Goal: Transaction & Acquisition: Purchase product/service

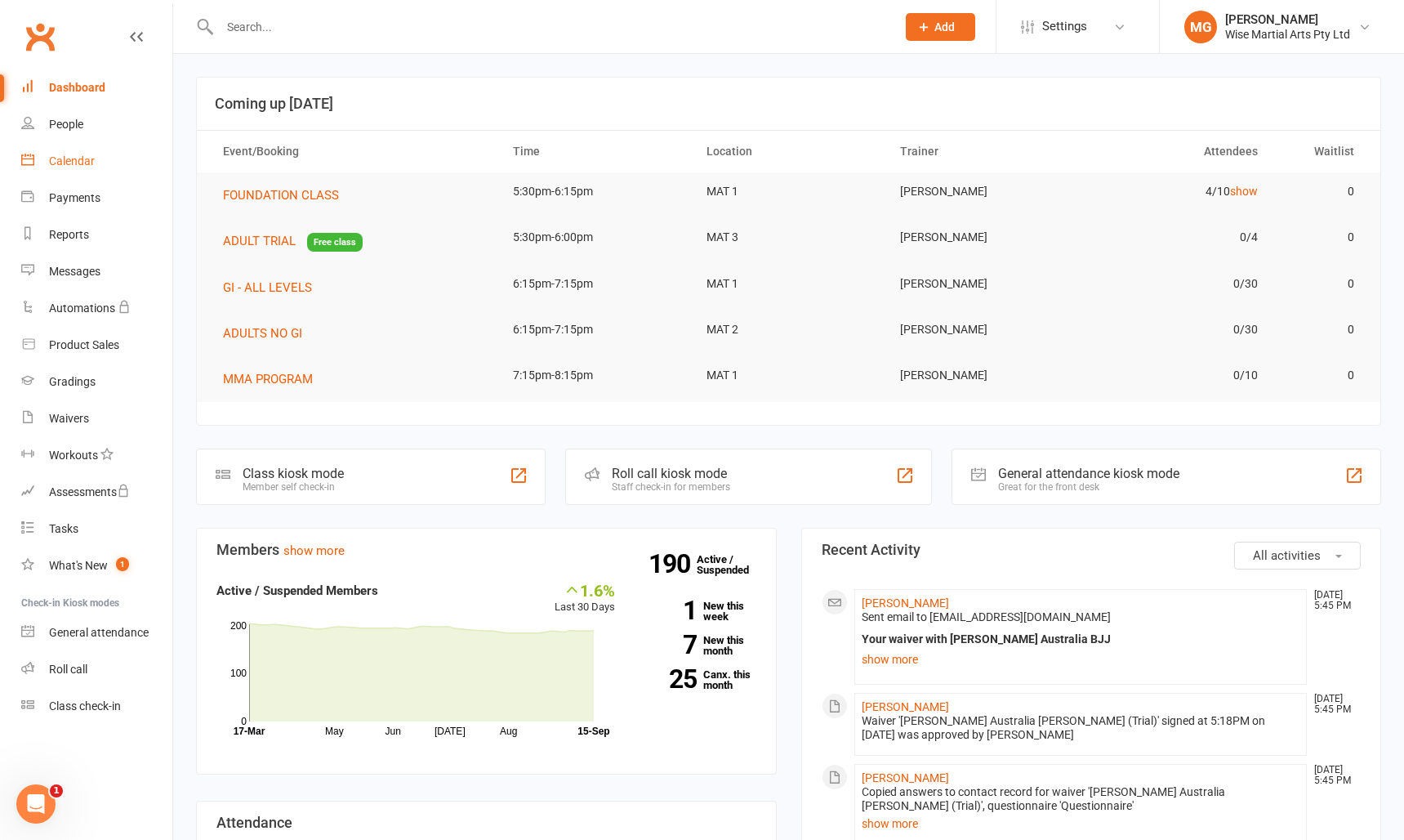
click at [103, 153] on link "Calendar" at bounding box center [97, 162] width 151 height 36
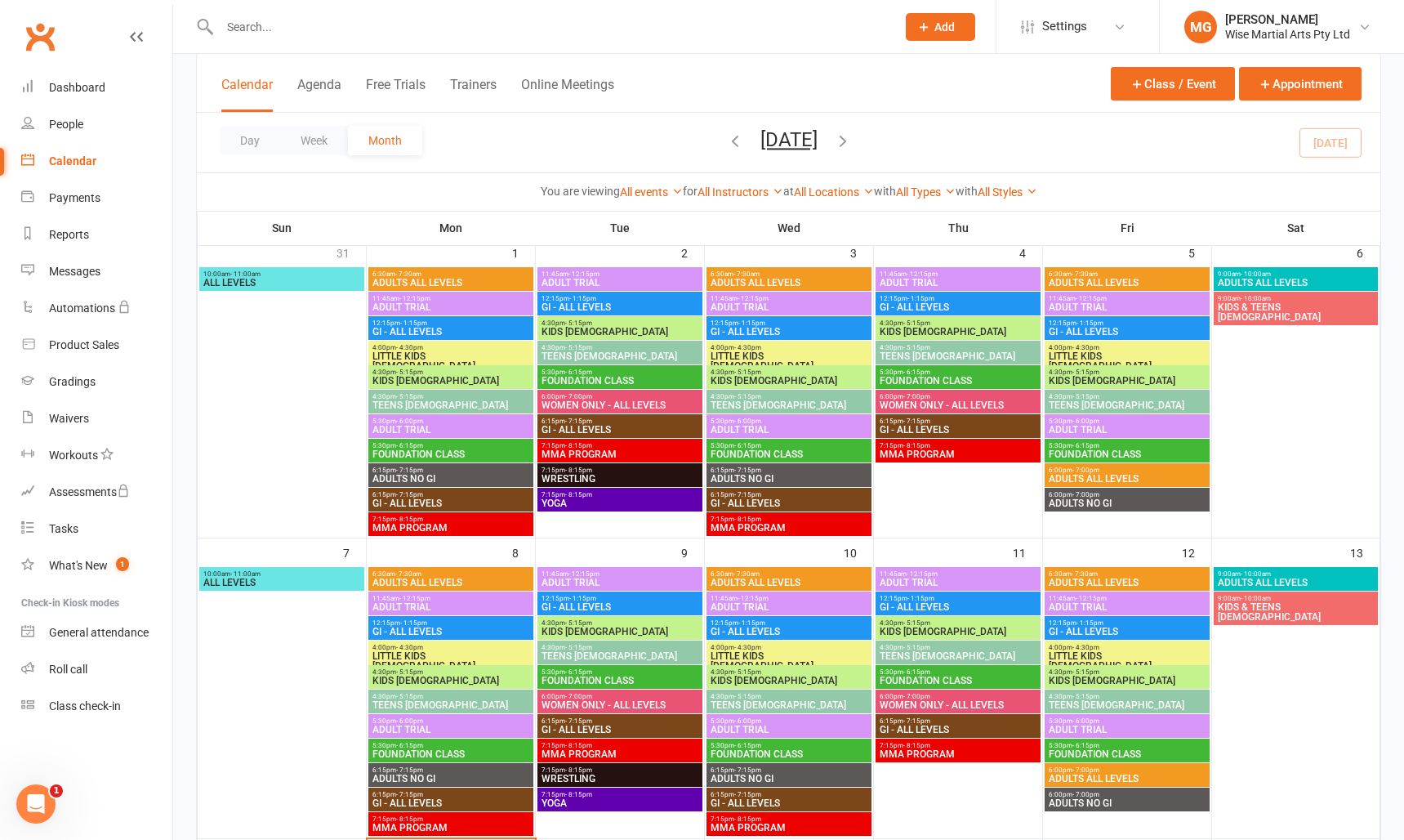
scroll to position [115, 0]
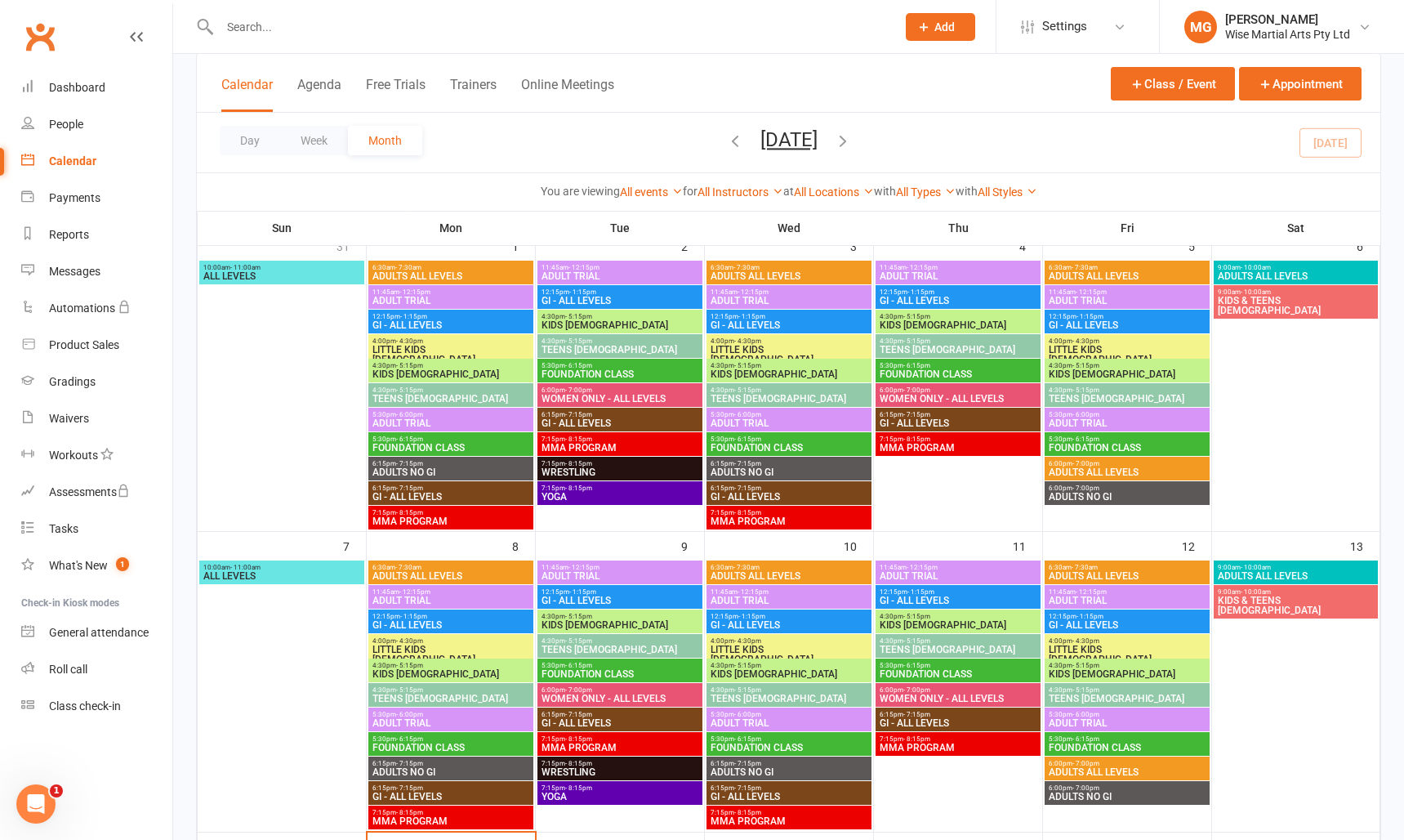
click at [404, 36] on input "text" at bounding box center [549, 27] width 670 height 23
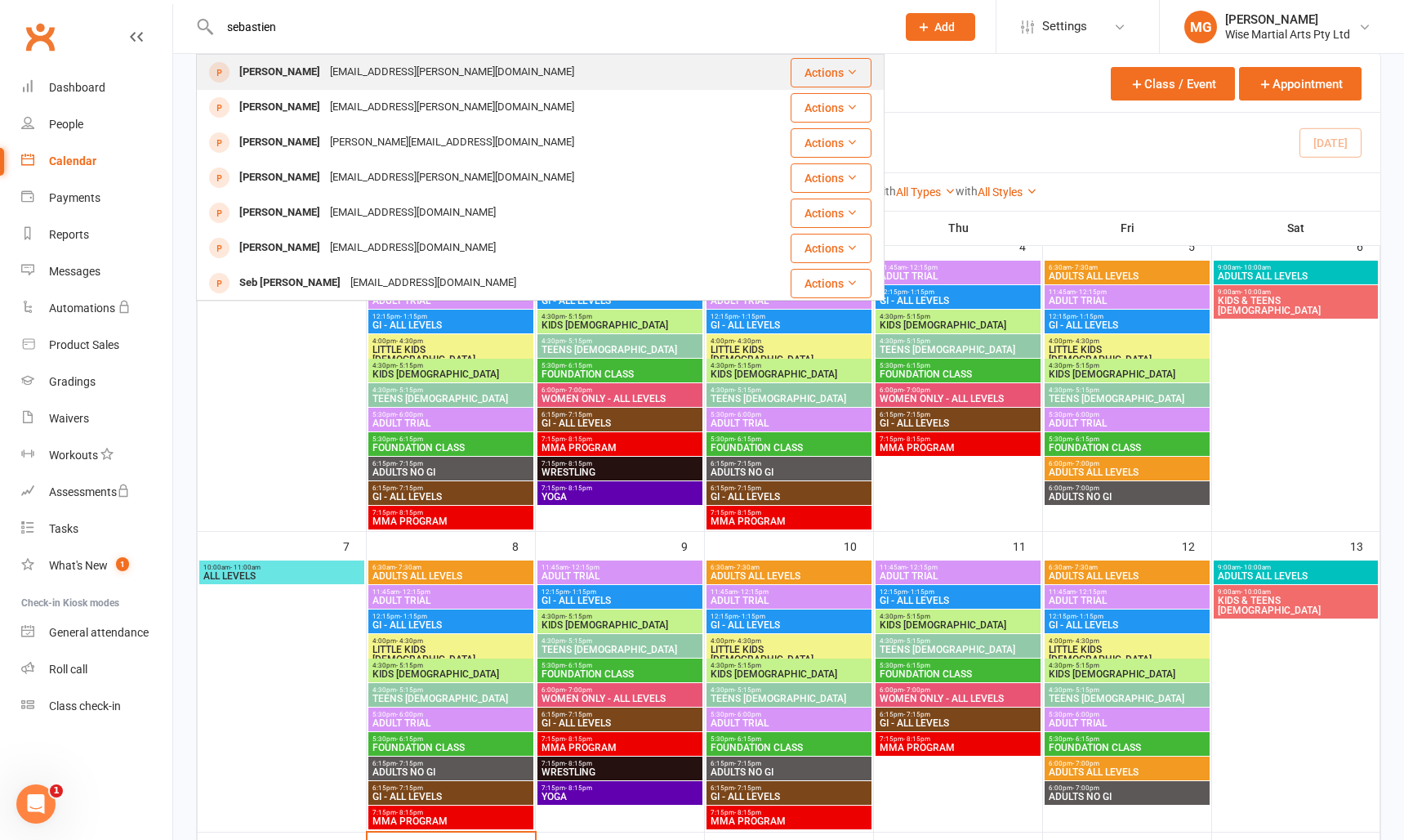
type input "sebastien"
click at [298, 73] on div "[PERSON_NAME]" at bounding box center [279, 72] width 90 height 24
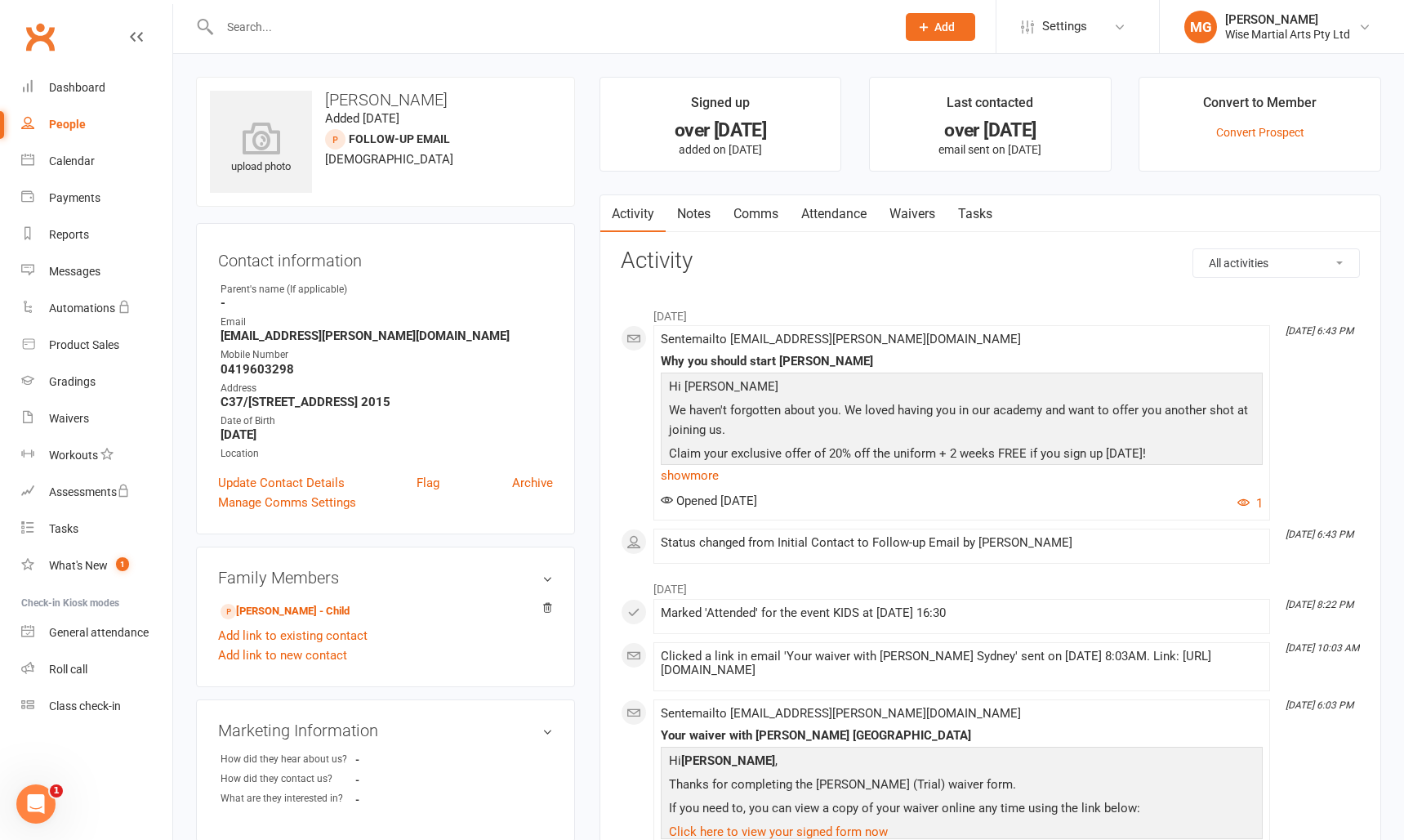
click at [337, 32] on input "text" at bounding box center [549, 27] width 670 height 23
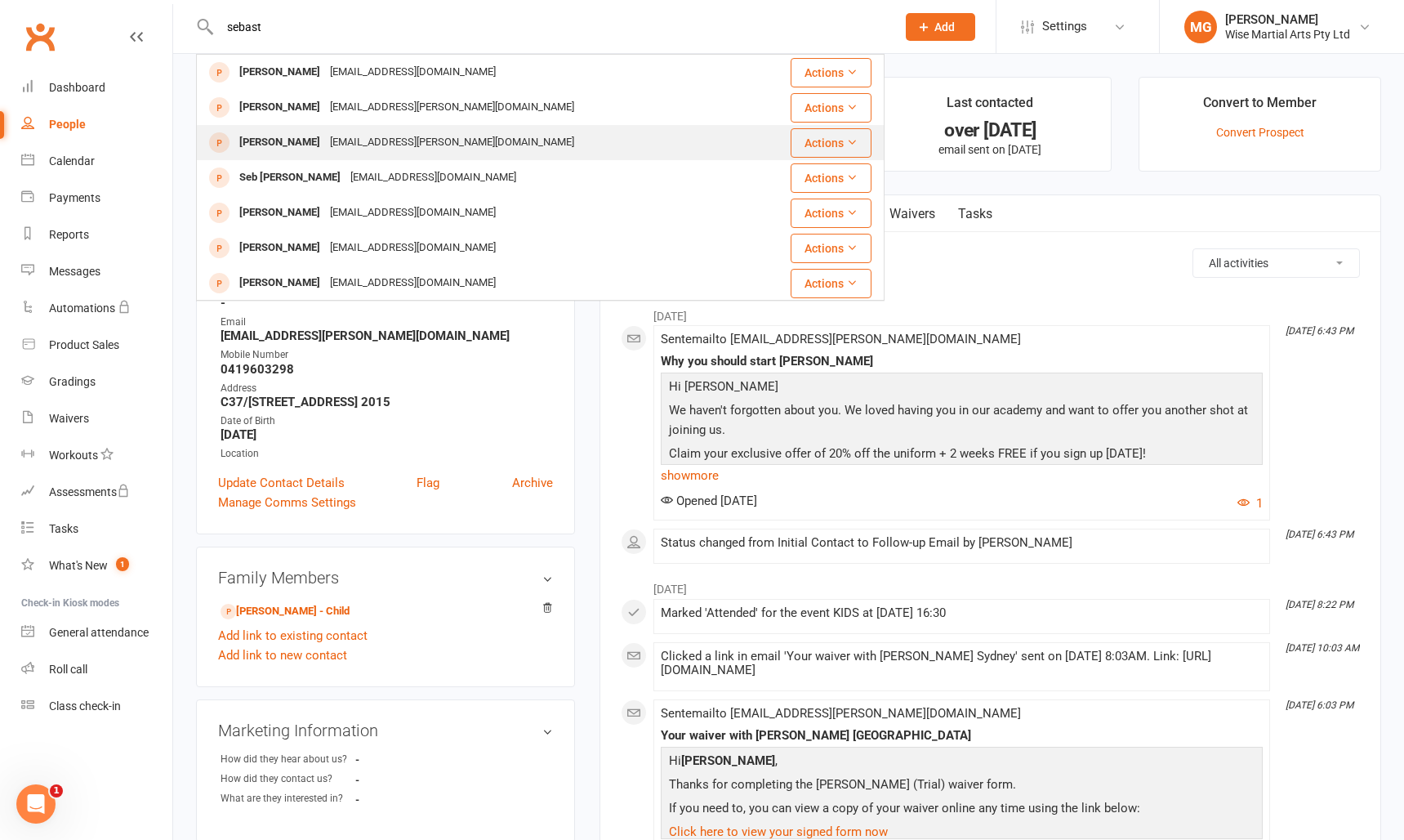
type input "sebast"
click at [350, 142] on div "sebastien.traverso@gmail.com" at bounding box center [451, 142] width 254 height 24
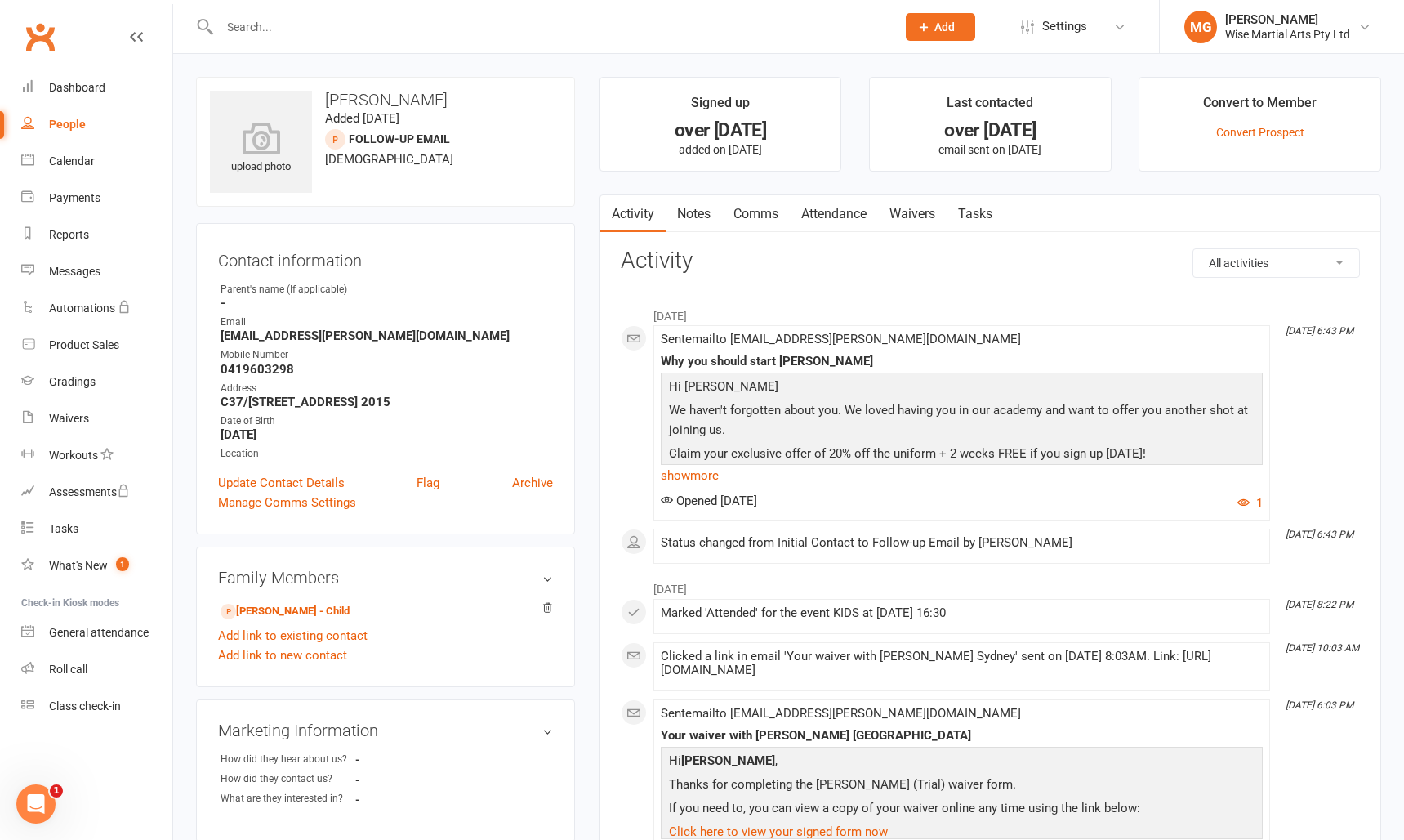
click at [321, 38] on div at bounding box center [540, 27] width 688 height 53
click at [321, 28] on input "text" at bounding box center [549, 27] width 670 height 23
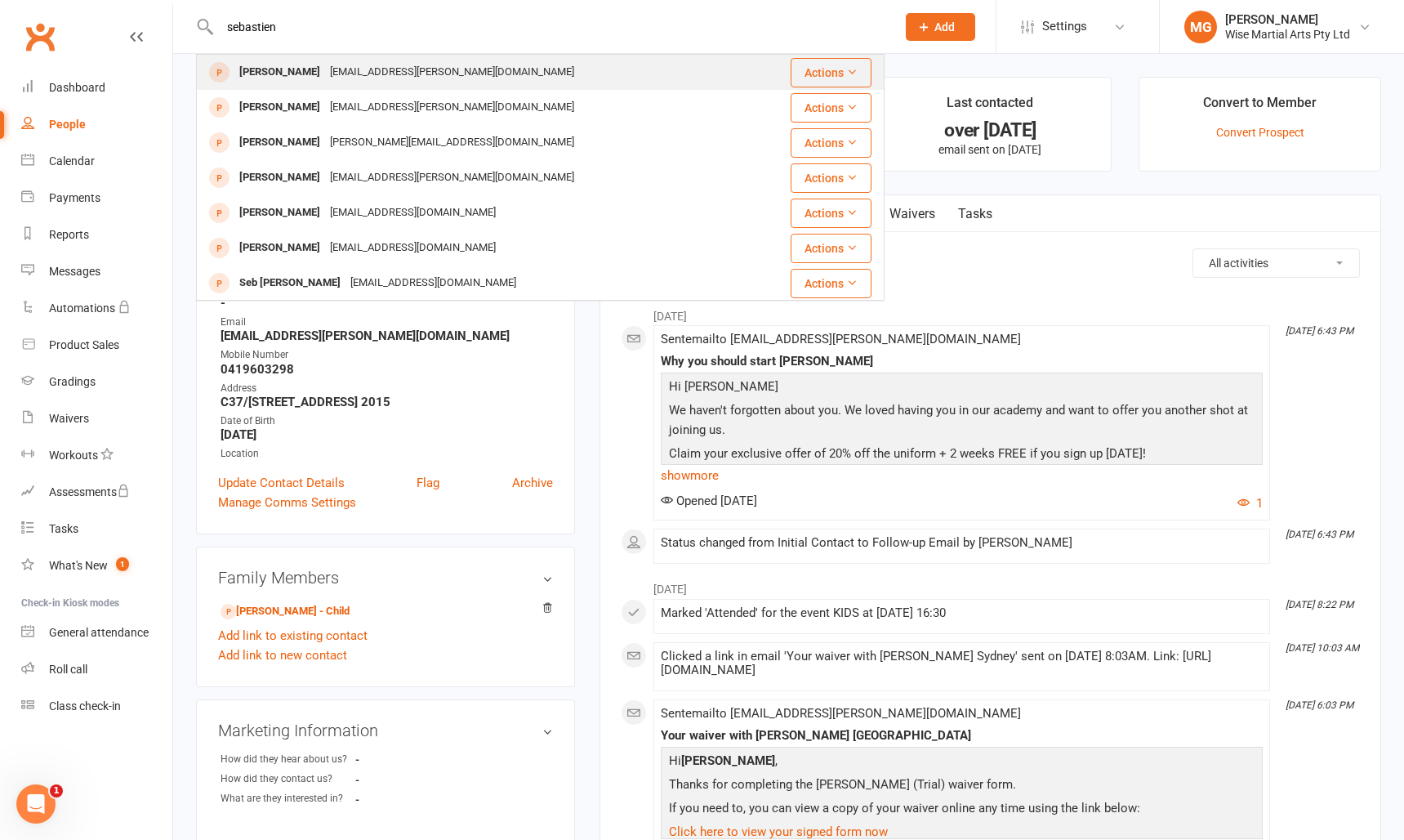
type input "sebastien"
click at [316, 68] on div "[PERSON_NAME]" at bounding box center [279, 72] width 90 height 24
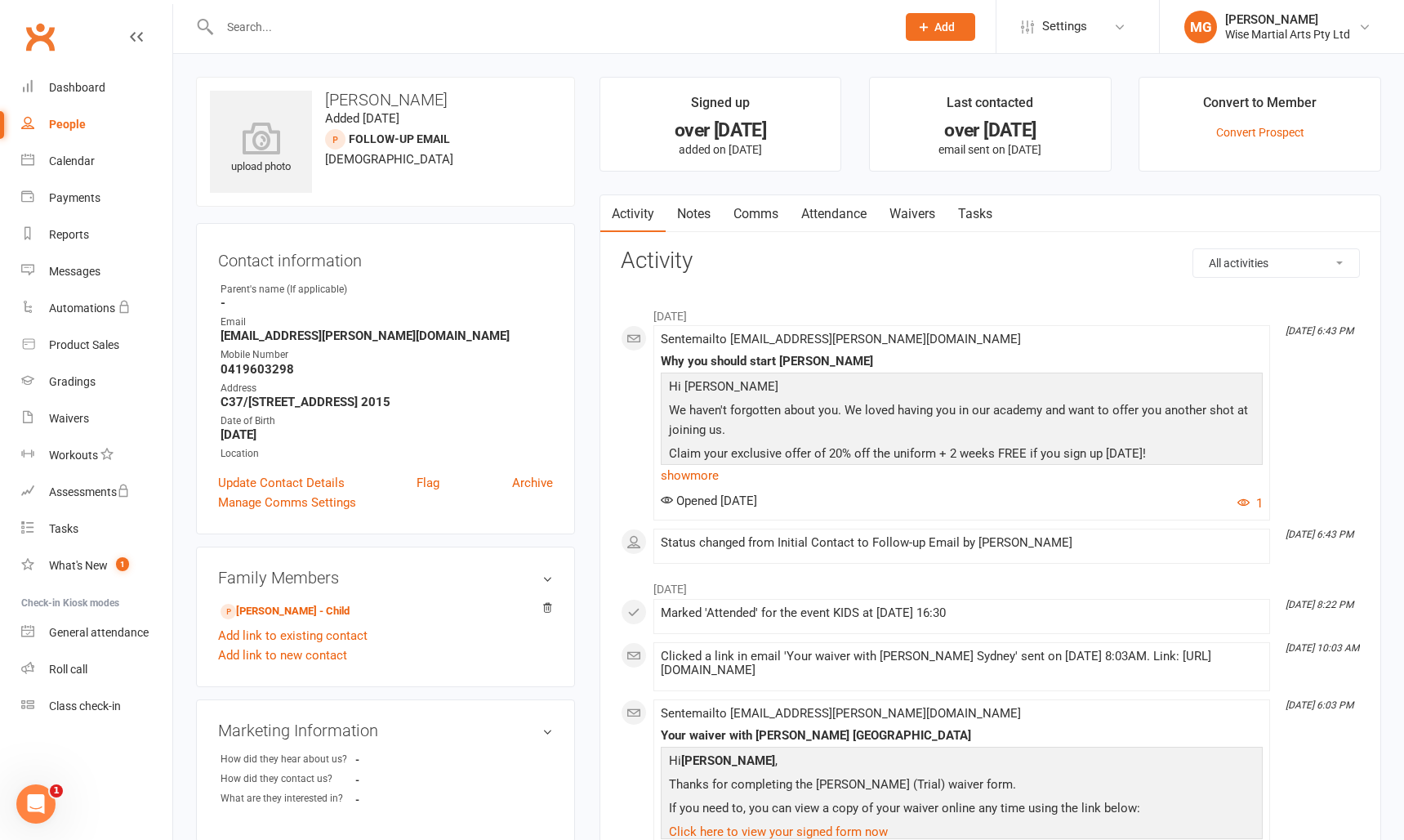
click at [311, 25] on input "text" at bounding box center [549, 27] width 670 height 23
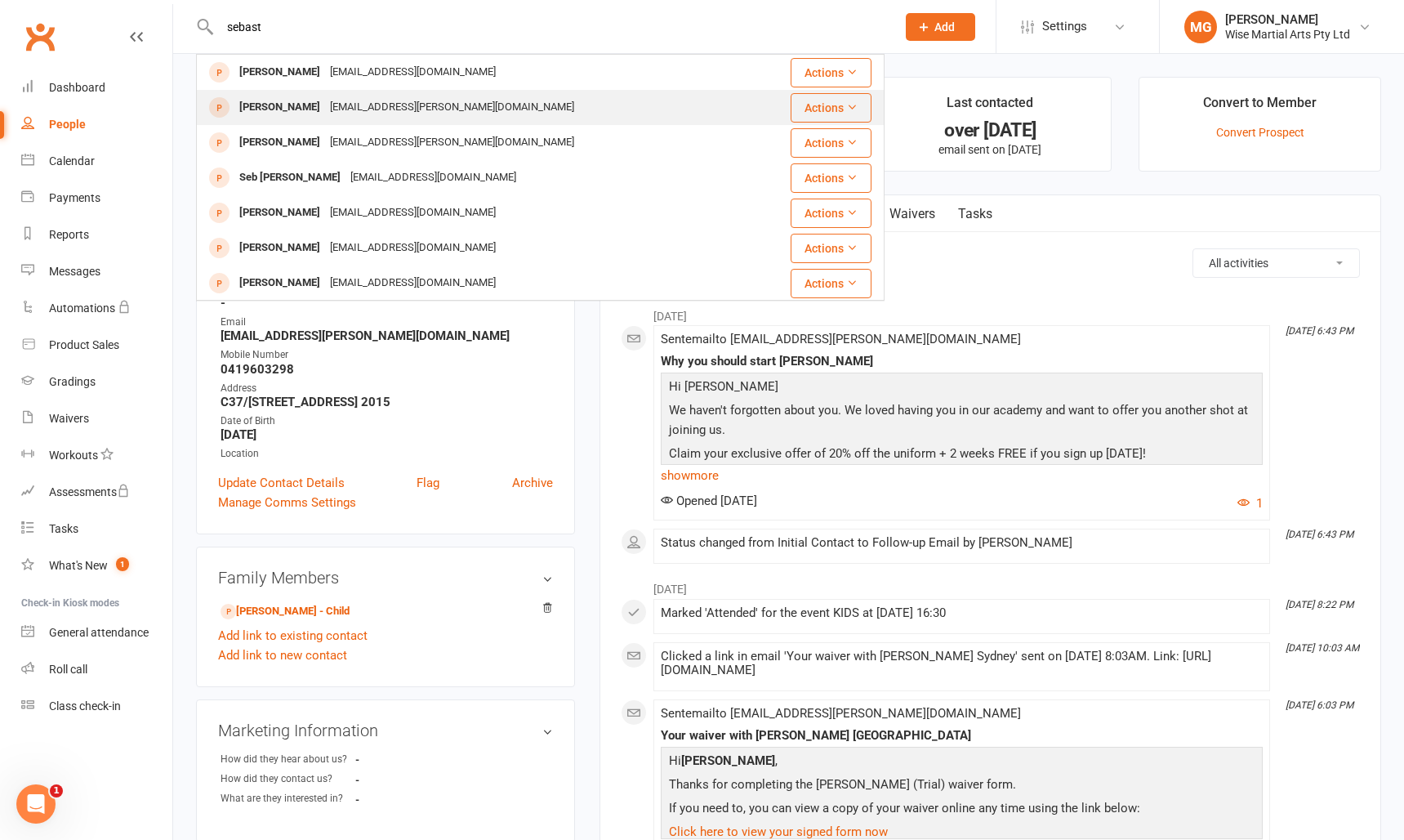
type input "sebast"
click at [310, 123] on div "Sebastien Traverso Sebastien.traverso@gmail.com" at bounding box center [483, 107] width 570 height 33
click at [0, 0] on div "Loading" at bounding box center [0, 0] width 0 height 0
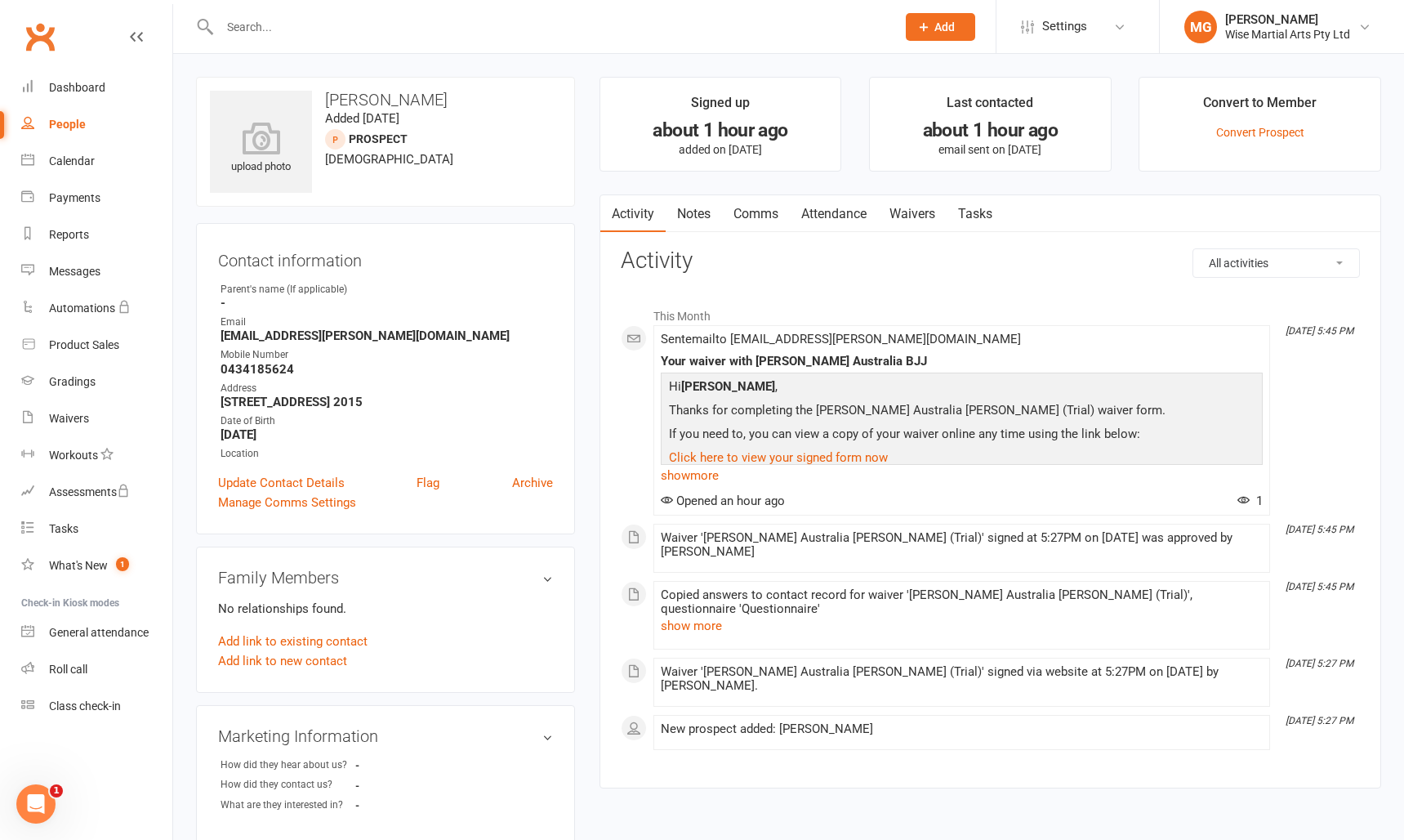
click at [890, 215] on link "Waivers" at bounding box center [912, 214] width 69 height 37
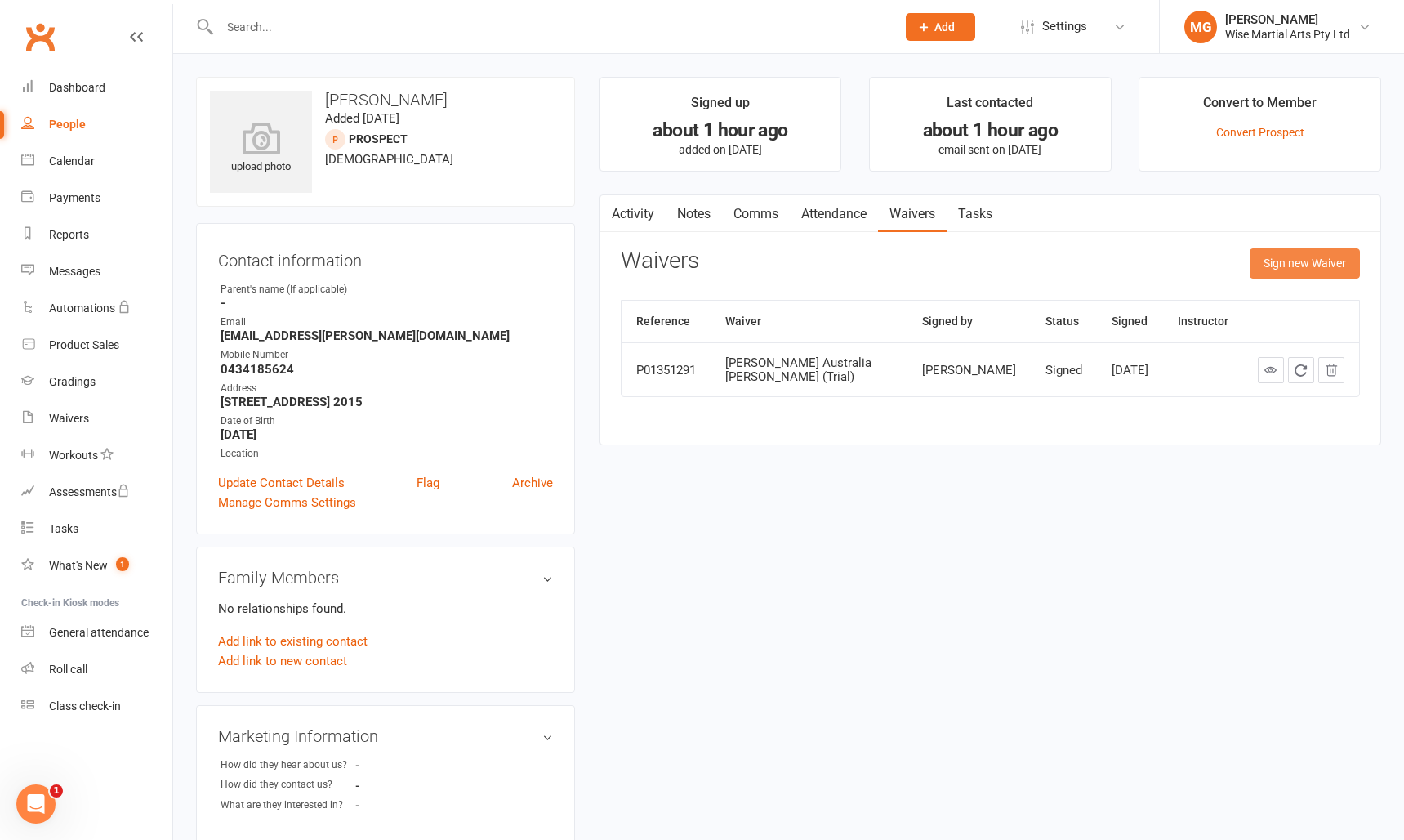
click at [1286, 265] on button "Sign new Waiver" at bounding box center [1305, 263] width 110 height 30
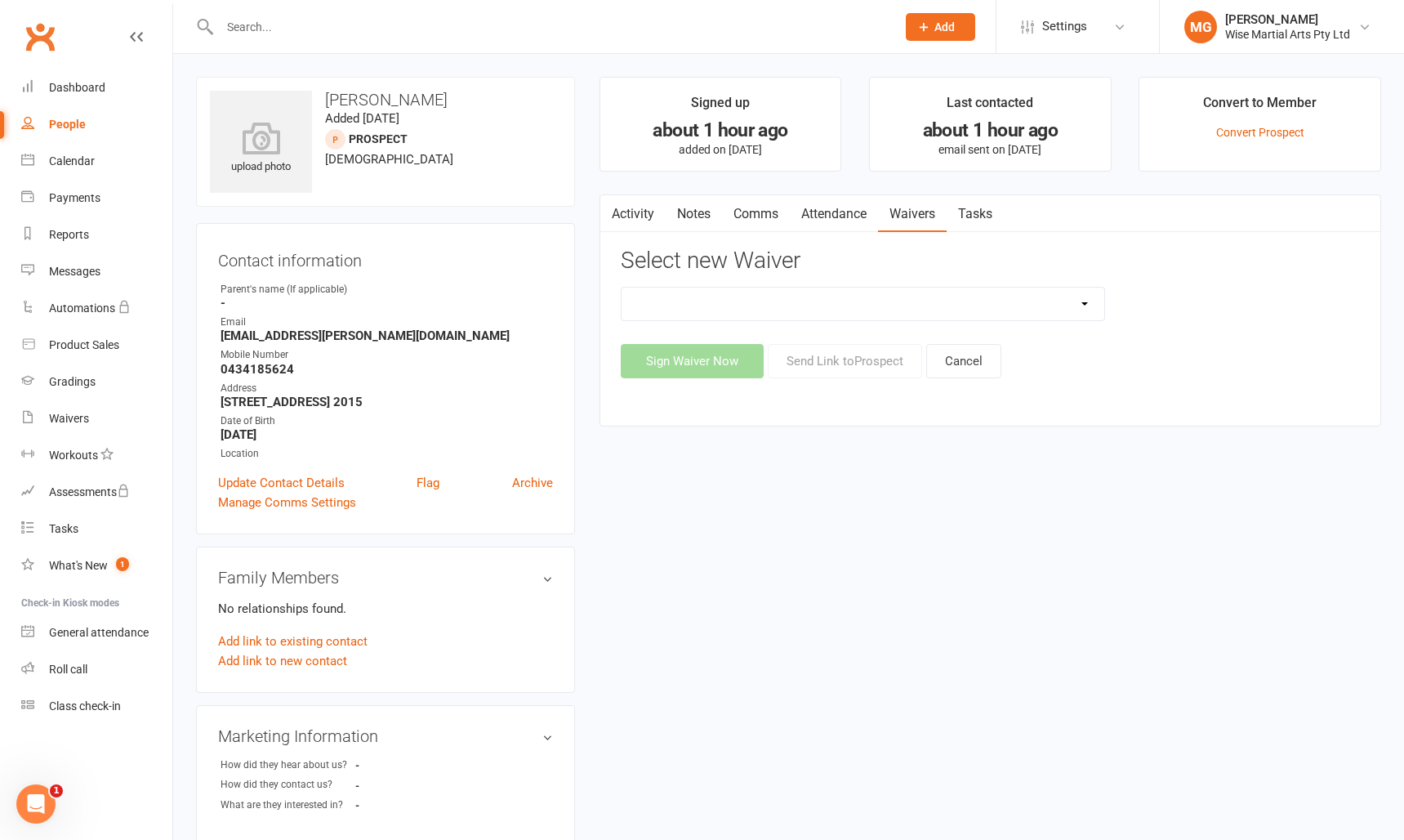
click at [829, 311] on select "10 PASS Change of Payment Details Form Gracie 50% OFF Gracie Australia BJJ Adul…" at bounding box center [863, 303] width 484 height 32
click at [621, 287] on select "10 PASS Change of Payment Details Form Gracie 50% OFF Gracie Australia BJJ Adul…" at bounding box center [863, 303] width 484 height 32
click at [814, 298] on select "10 PASS Change of Payment Details Form Gracie 50% OFF Gracie Australia BJJ Adul…" at bounding box center [863, 303] width 484 height 32
select select "4615"
click at [621, 287] on select "10 PASS Change of Payment Details Form Gracie 50% OFF Gracie Australia BJJ Adul…" at bounding box center [863, 303] width 484 height 32
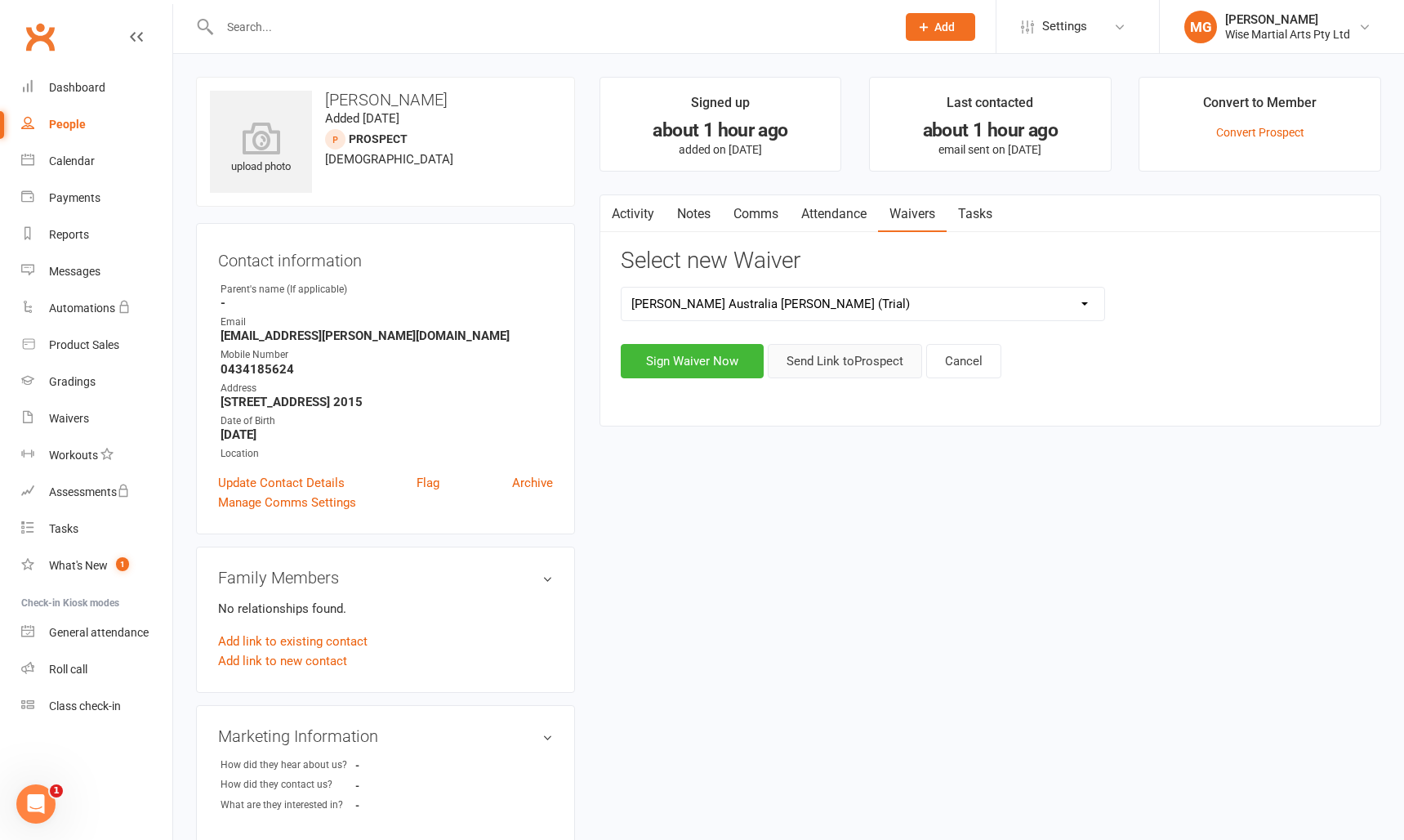
click at [856, 349] on button "Send Link to Prospect" at bounding box center [845, 360] width 154 height 34
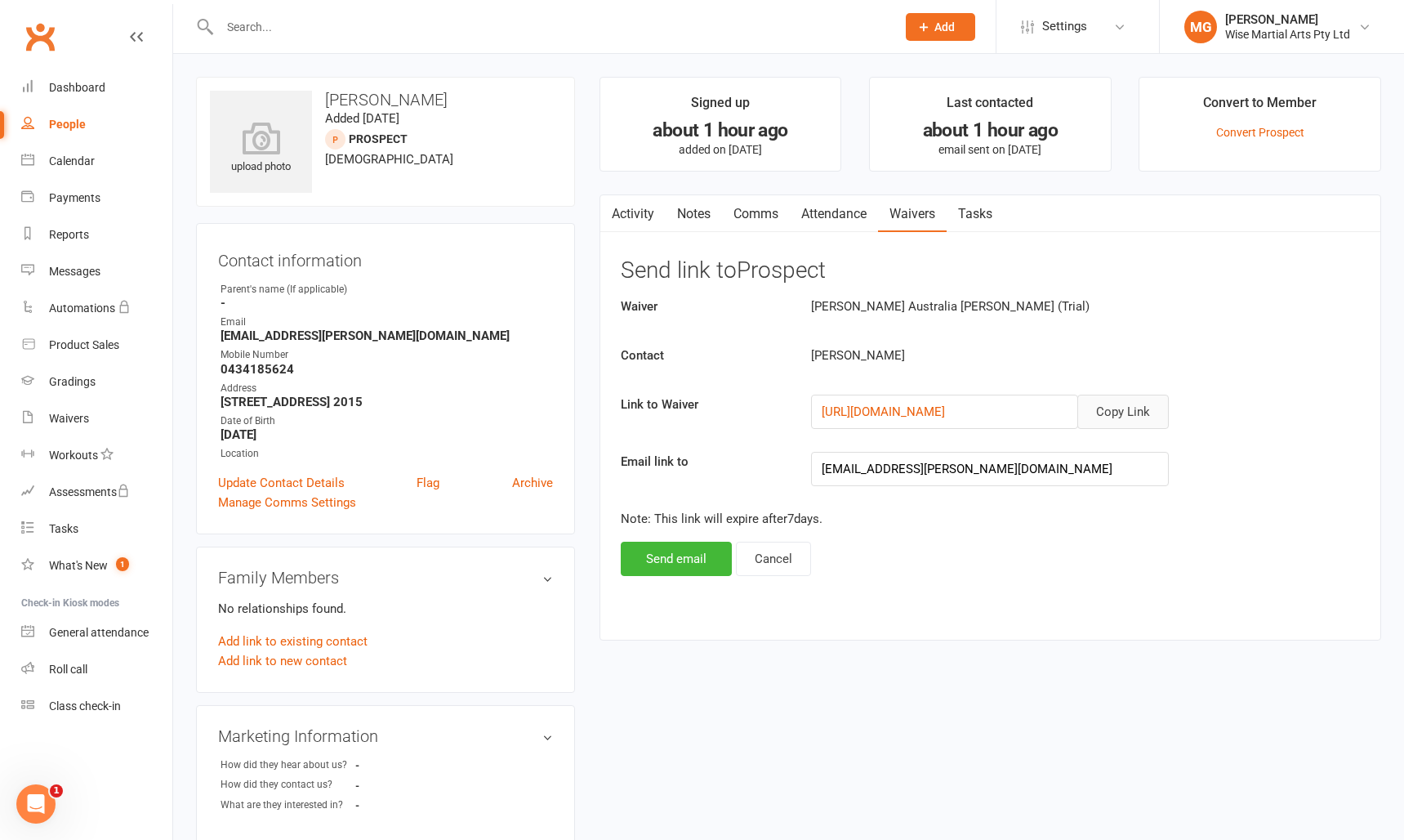
click at [1115, 408] on button "Copy Link" at bounding box center [1123, 411] width 91 height 34
click at [826, 207] on link "Attendance" at bounding box center [834, 214] width 89 height 37
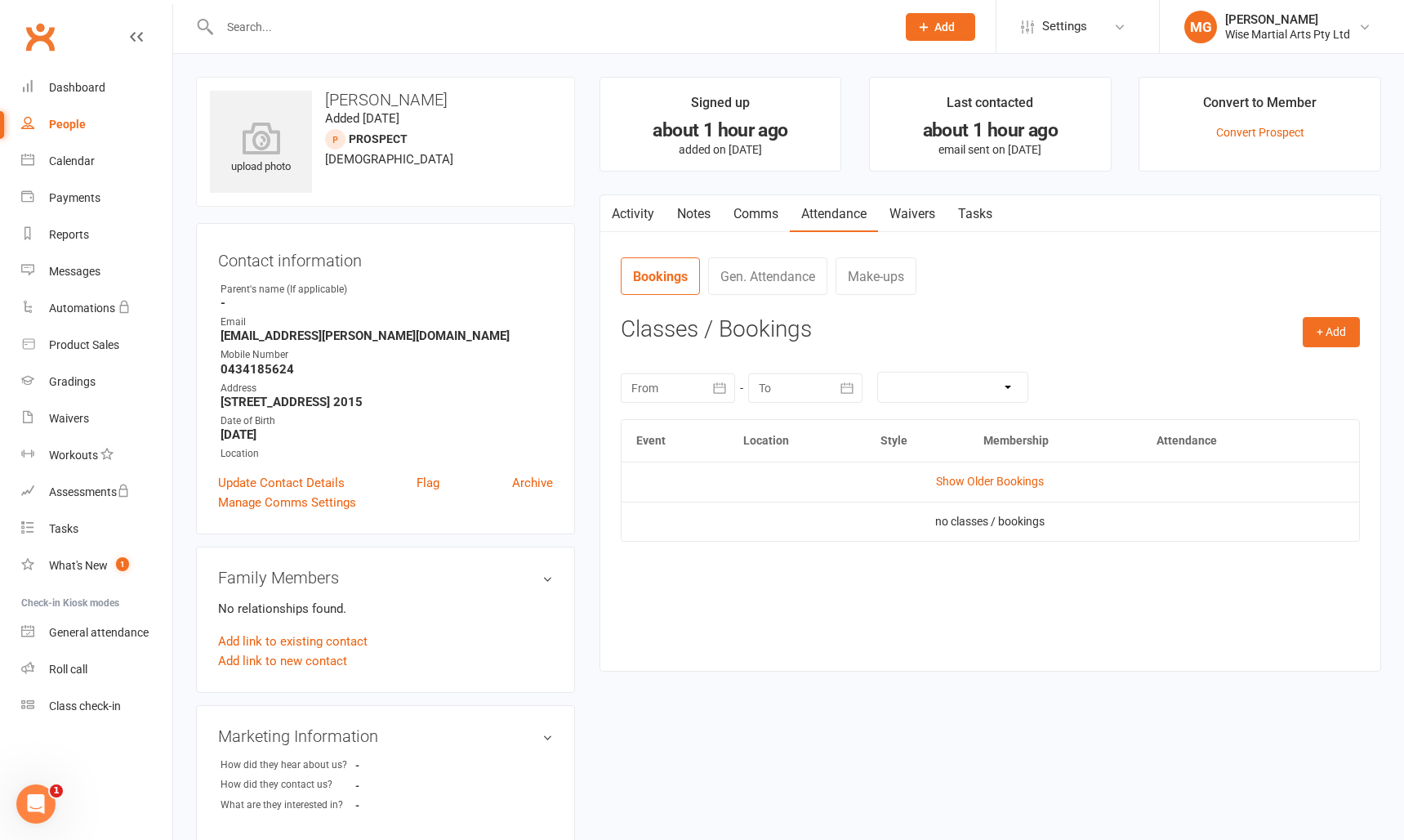
click at [926, 213] on link "Waivers" at bounding box center [912, 214] width 69 height 37
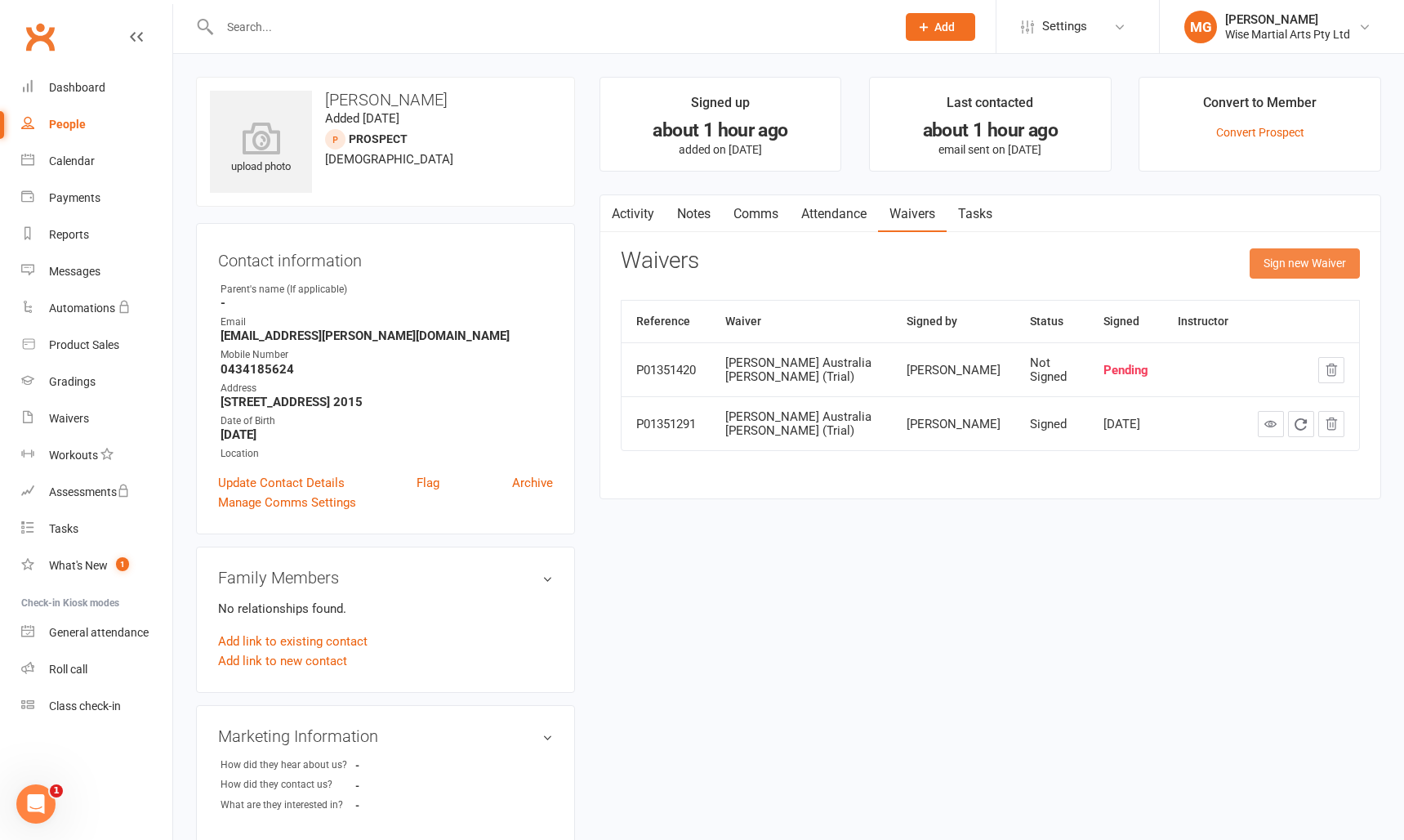
click at [1276, 263] on button "Sign new Waiver" at bounding box center [1305, 263] width 110 height 30
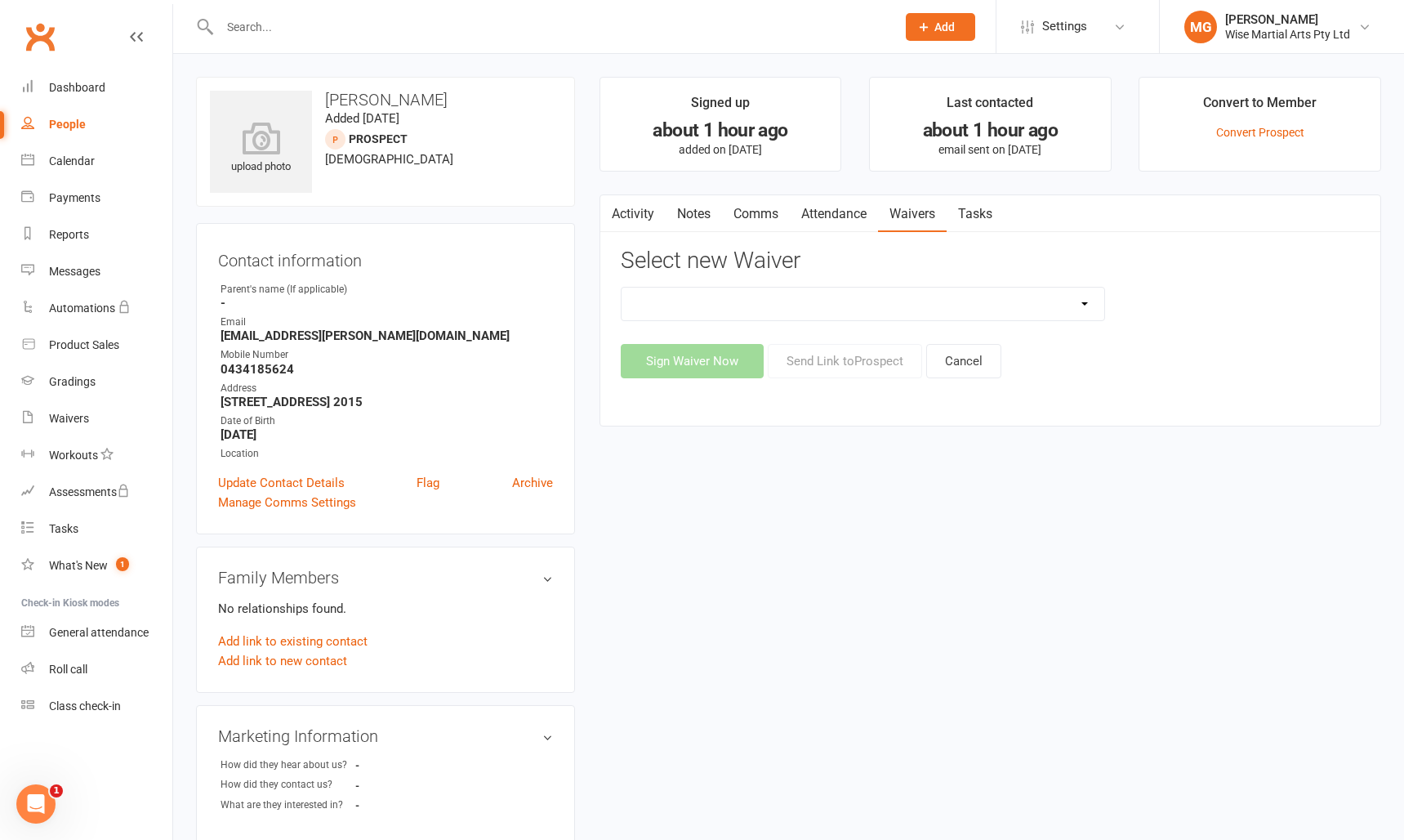
click at [734, 314] on select "10 PASS Change of Payment Details Form Gracie 50% OFF Gracie Australia BJJ Adul…" at bounding box center [863, 303] width 484 height 32
select select "10844"
click at [621, 287] on select "10 PASS Change of Payment Details Form Gracie 50% OFF Gracie Australia BJJ Adul…" at bounding box center [863, 303] width 484 height 32
click at [856, 364] on button "Send Link to Prospect" at bounding box center [845, 360] width 154 height 34
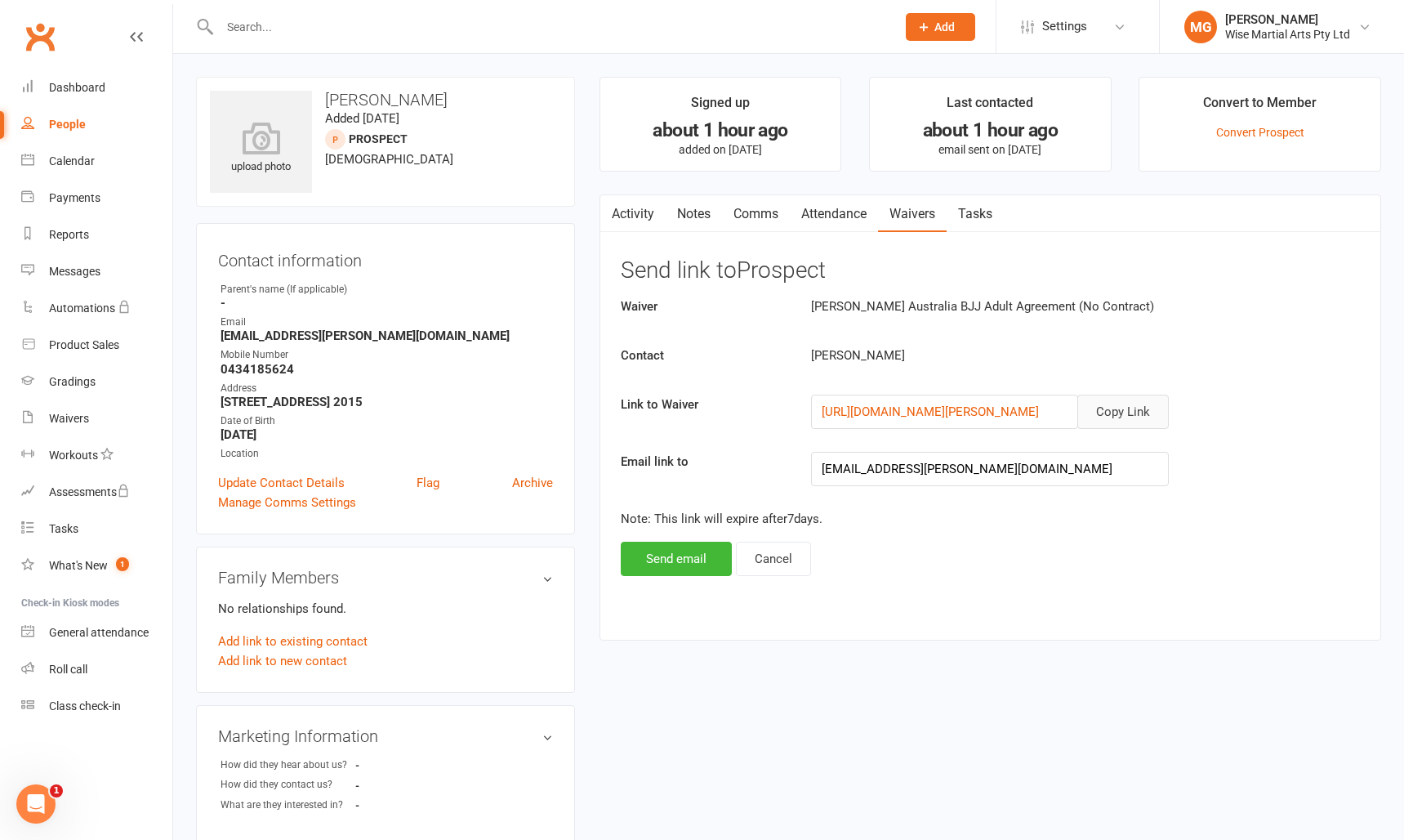
click at [1131, 422] on button "Copy Link" at bounding box center [1123, 411] width 91 height 34
click at [65, 348] on div "Product Sales" at bounding box center [84, 345] width 70 height 13
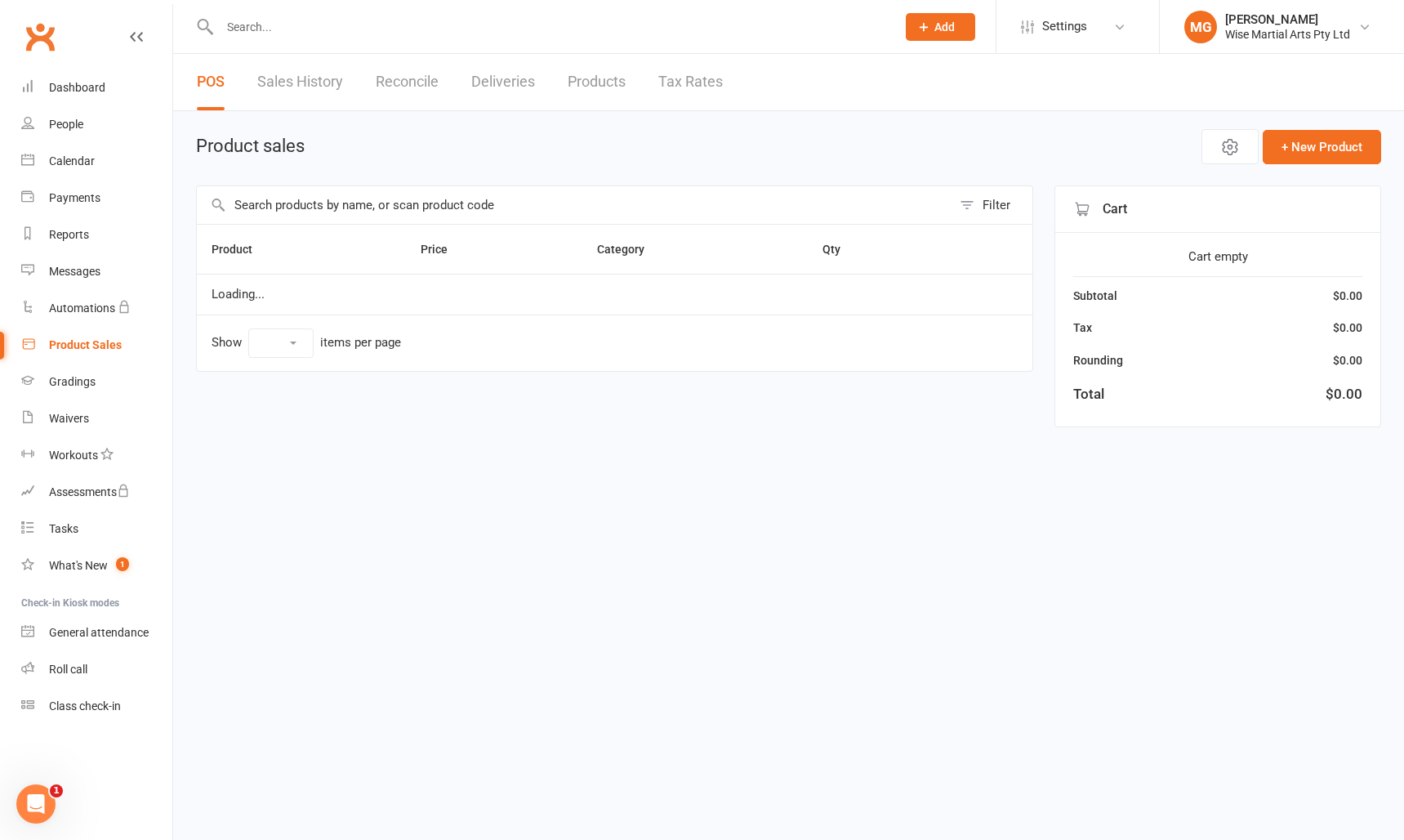
select select "10"
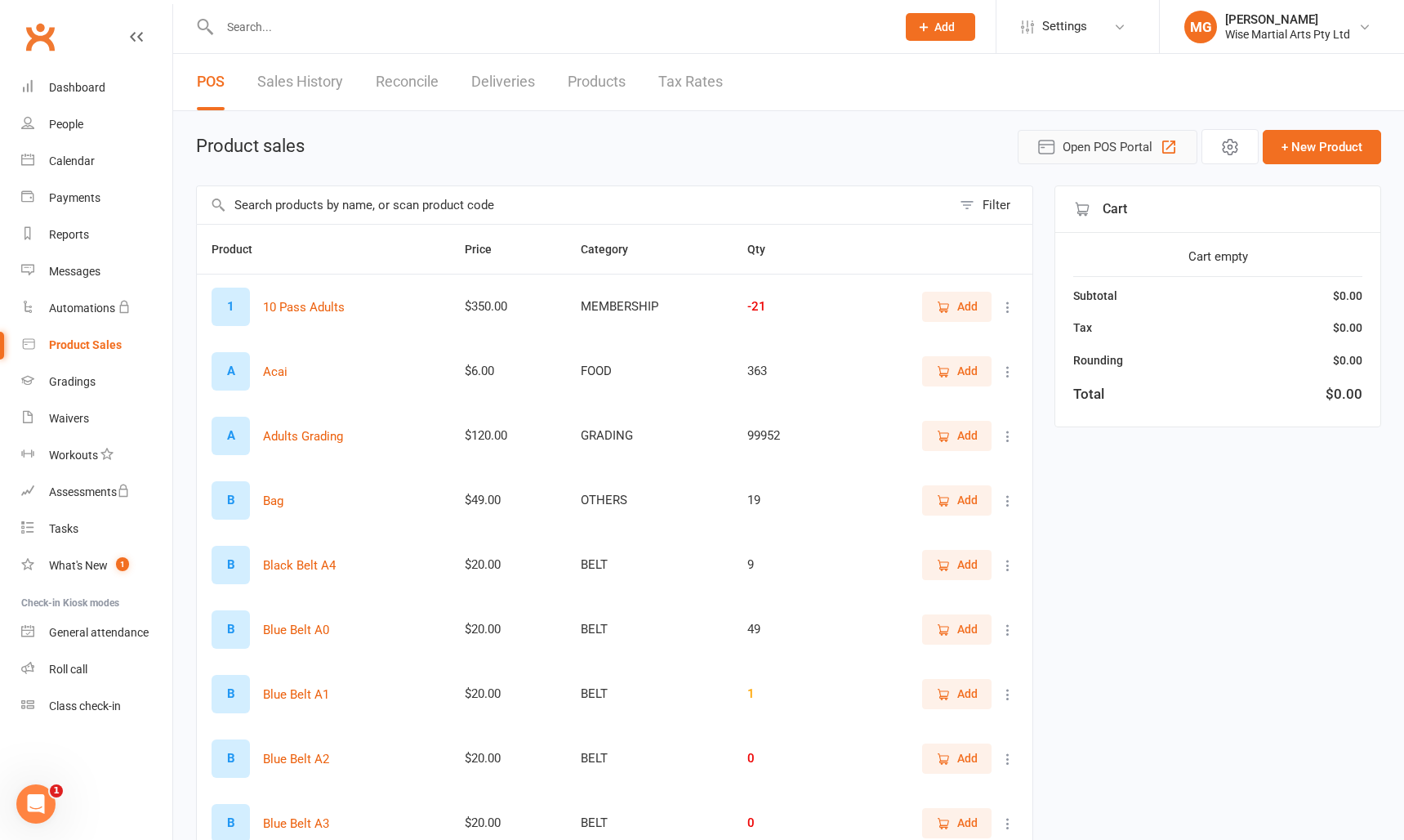
click at [1098, 147] on span "Open POS Portal" at bounding box center [1107, 147] width 89 height 20
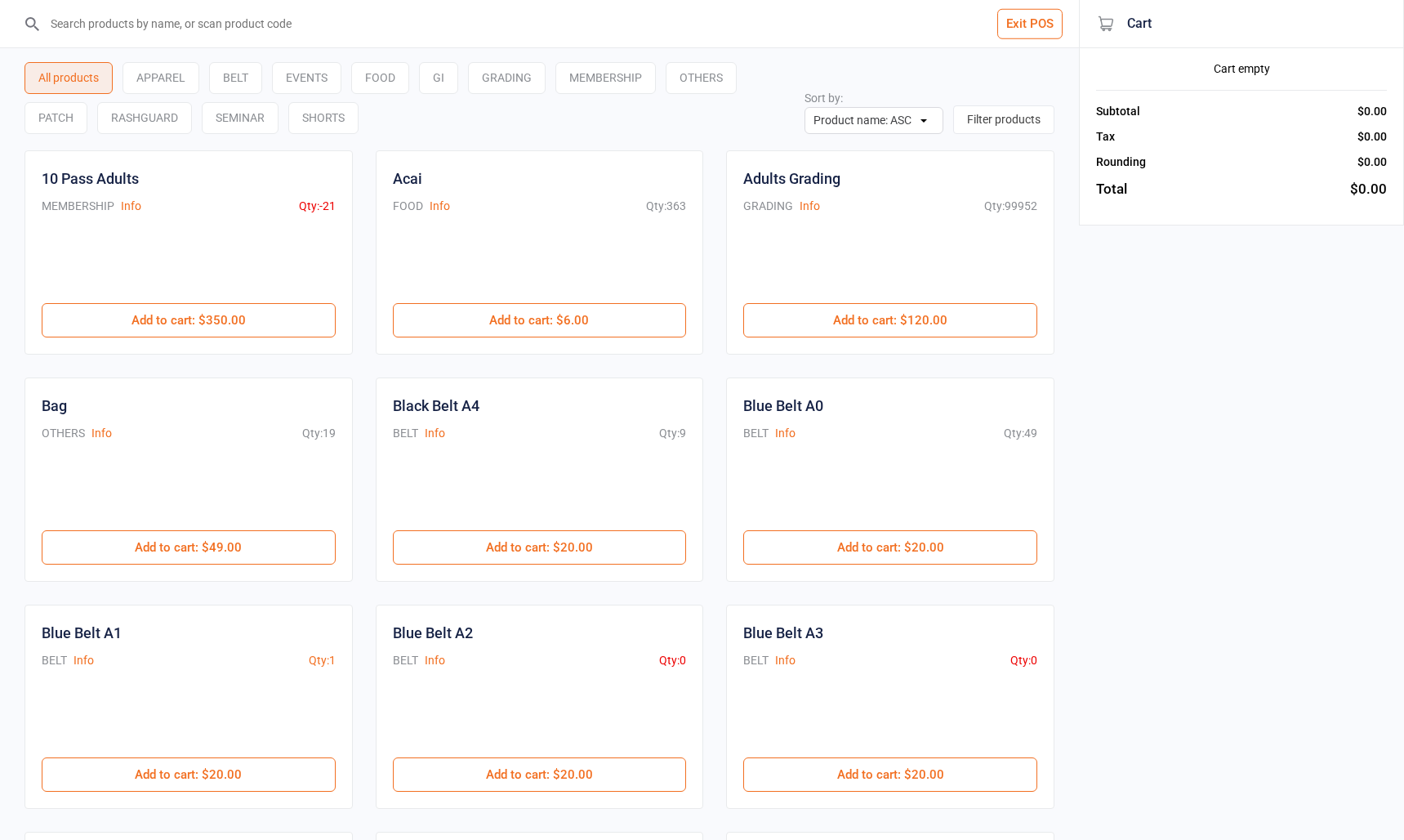
click at [210, 28] on input "search" at bounding box center [549, 23] width 1014 height 47
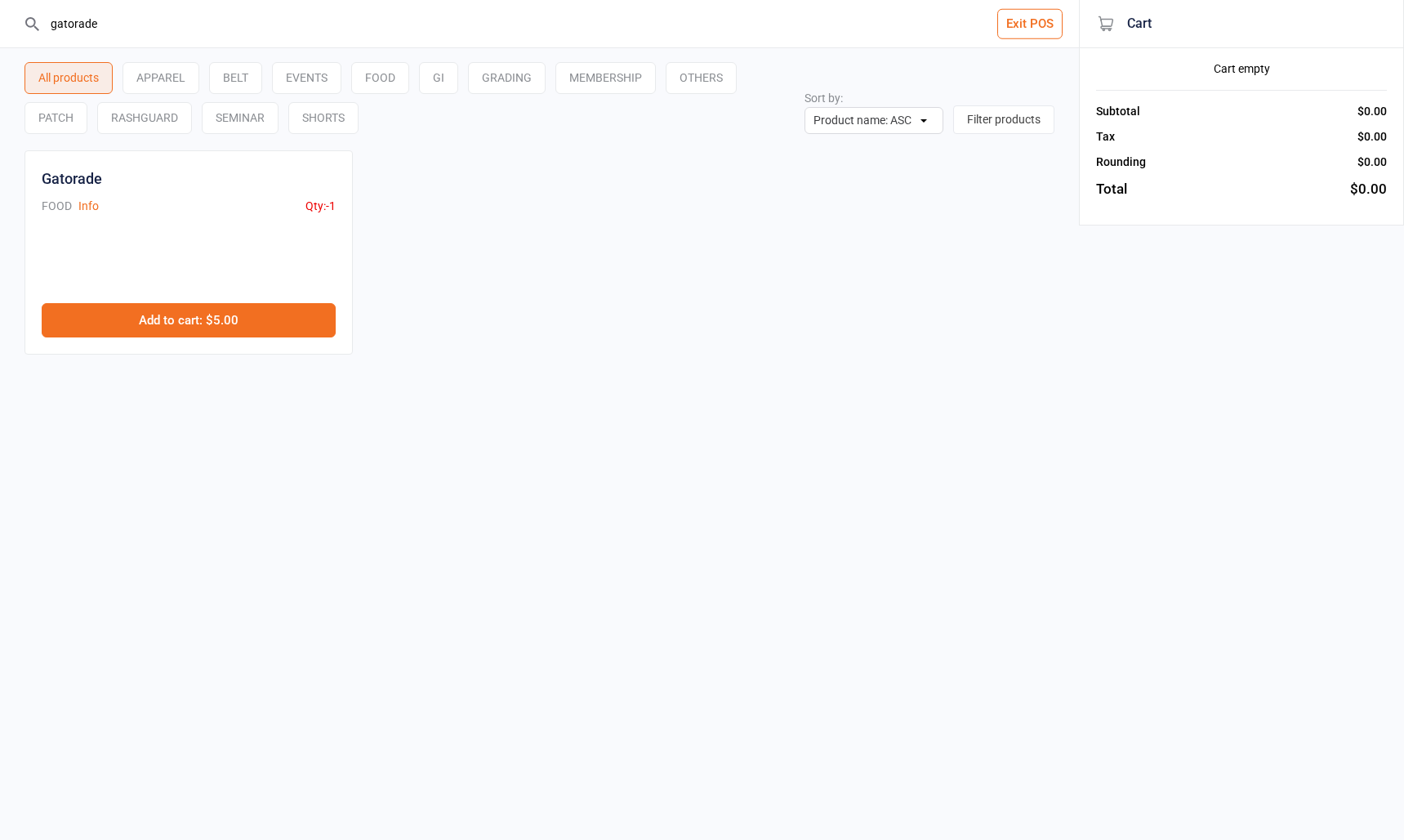
type input "gatorade"
click at [245, 319] on button "Add to cart : $5.00" at bounding box center [188, 320] width 294 height 34
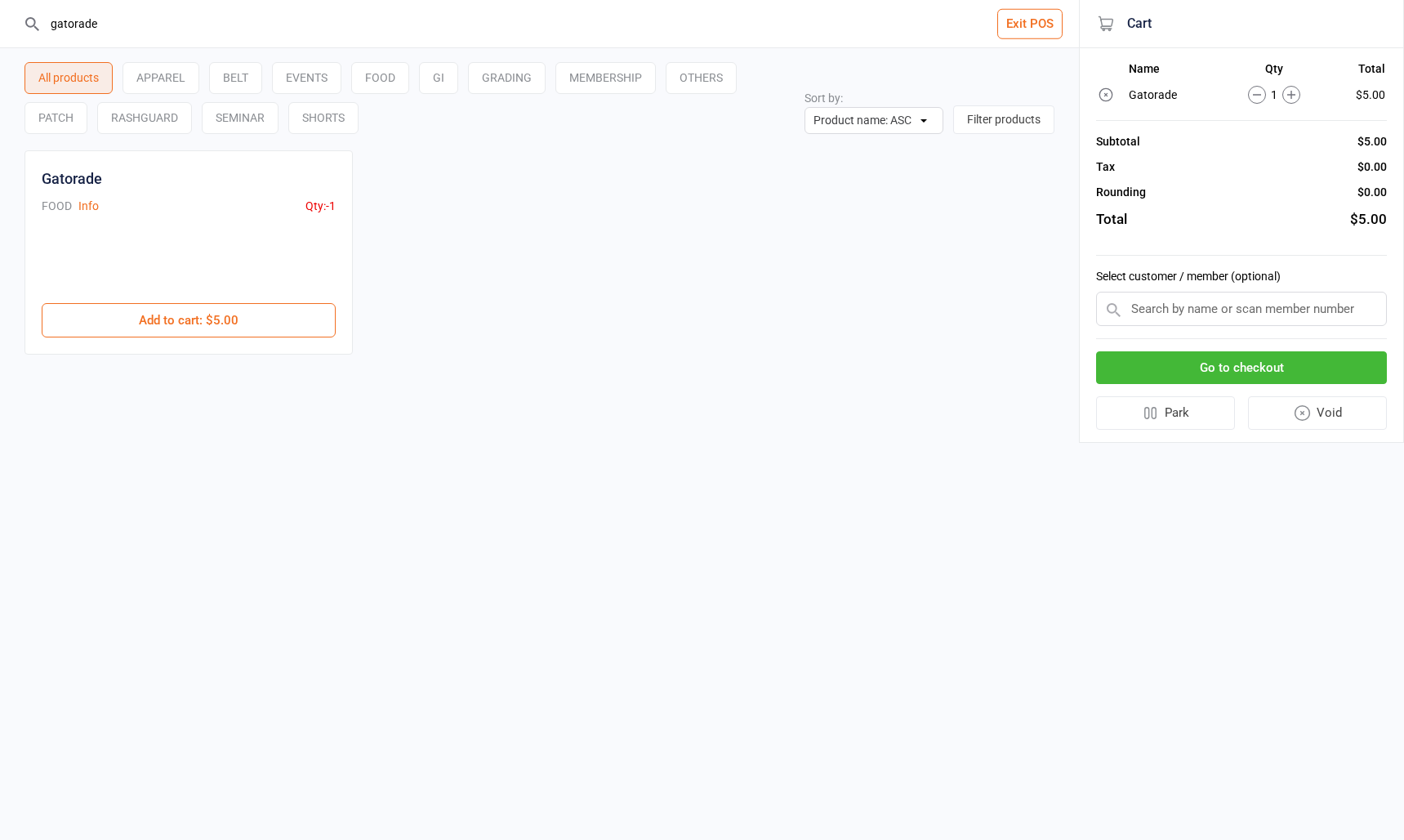
click at [1302, 356] on button "Go to checkout" at bounding box center [1241, 368] width 291 height 33
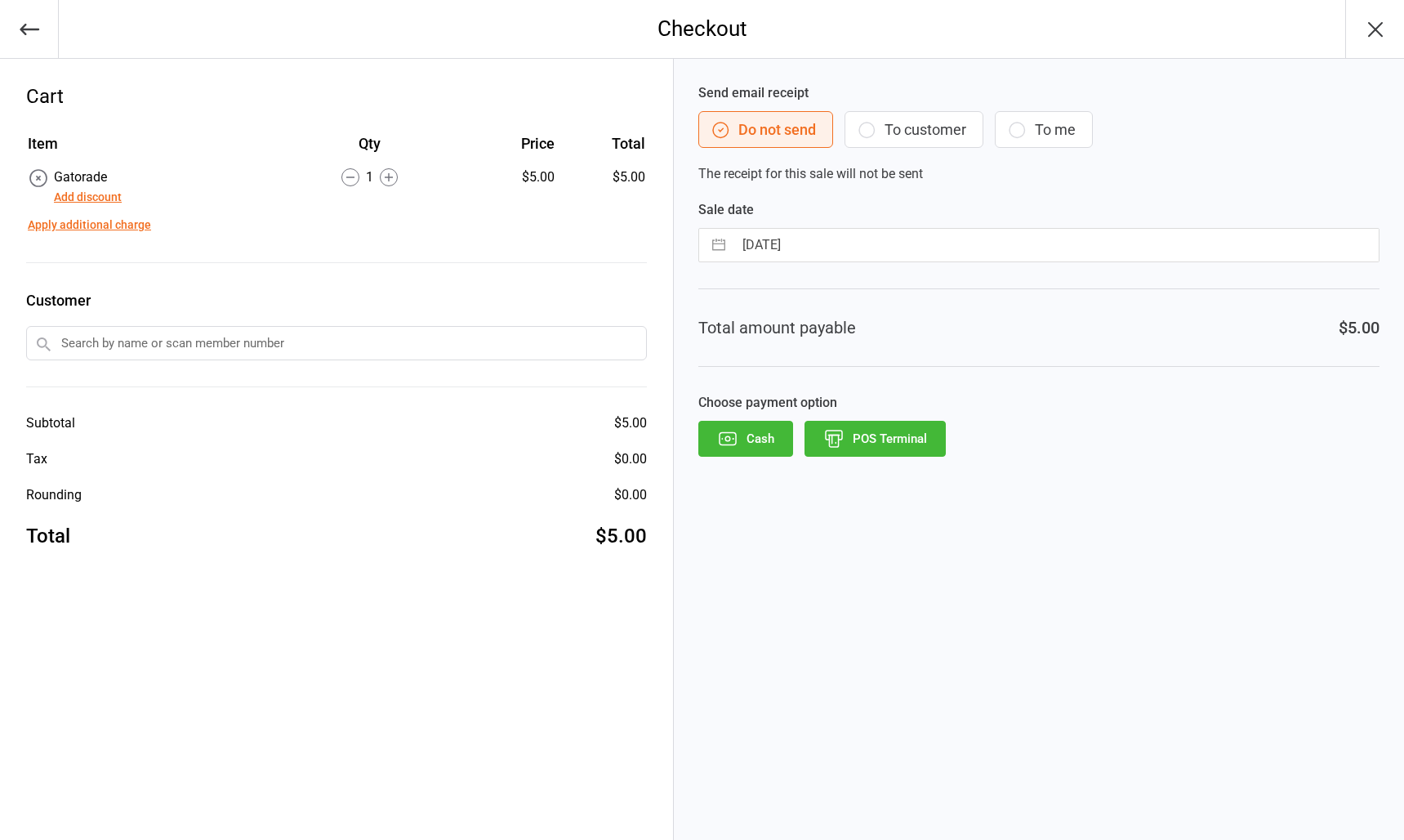
click at [948, 447] on div "Cash POS Terminal" at bounding box center [1039, 438] width 681 height 36
click at [938, 447] on button "POS Terminal" at bounding box center [875, 438] width 142 height 36
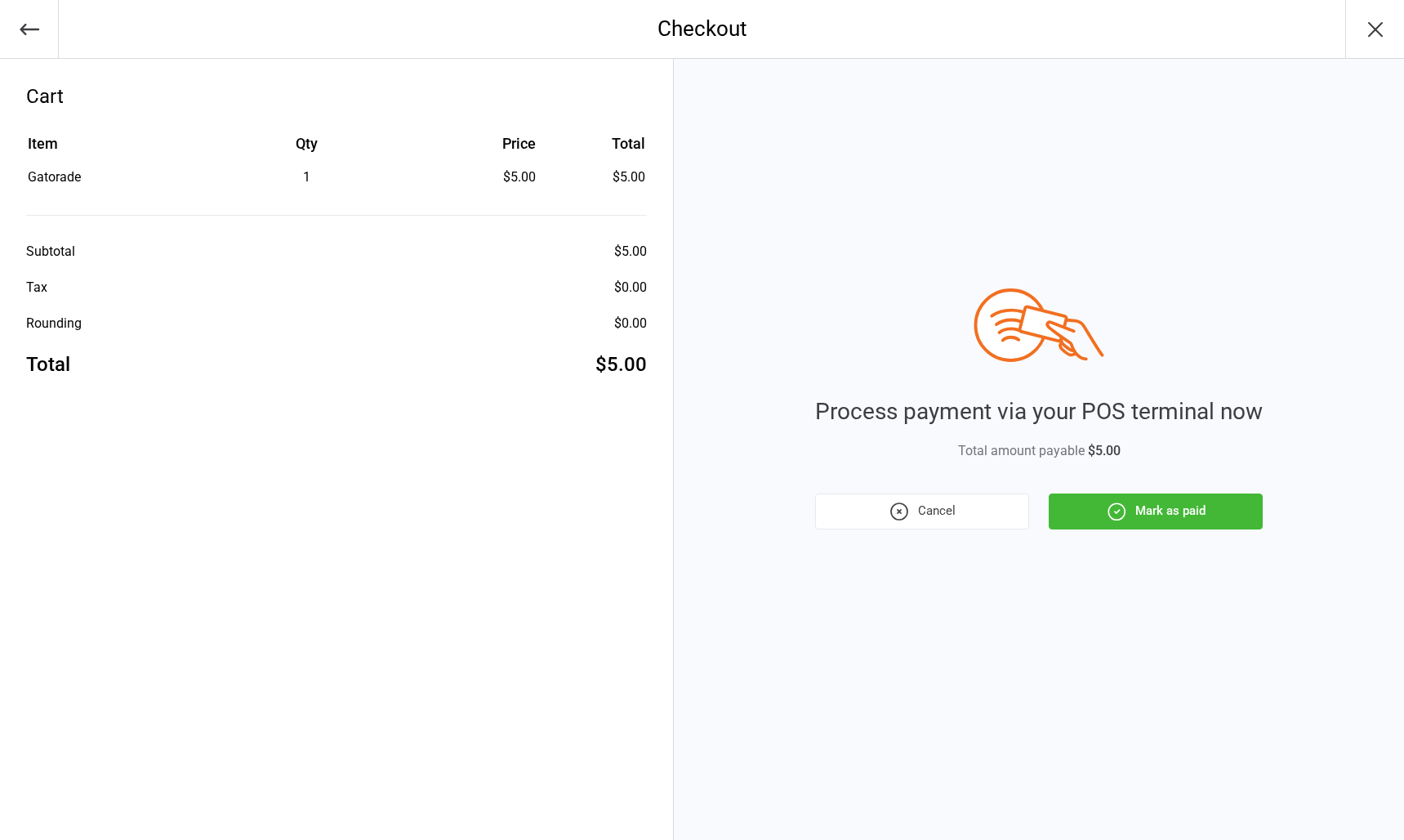
drag, startPoint x: 1174, startPoint y: 478, endPoint x: 1165, endPoint y: 490, distance: 15.0
click at [1171, 479] on div "Process payment via your POS terminal now Total amount payable $5.00 Cancel Mar…" at bounding box center [1039, 408] width 447 height 241
click at [1165, 499] on button "Mark as paid" at bounding box center [1156, 511] width 214 height 36
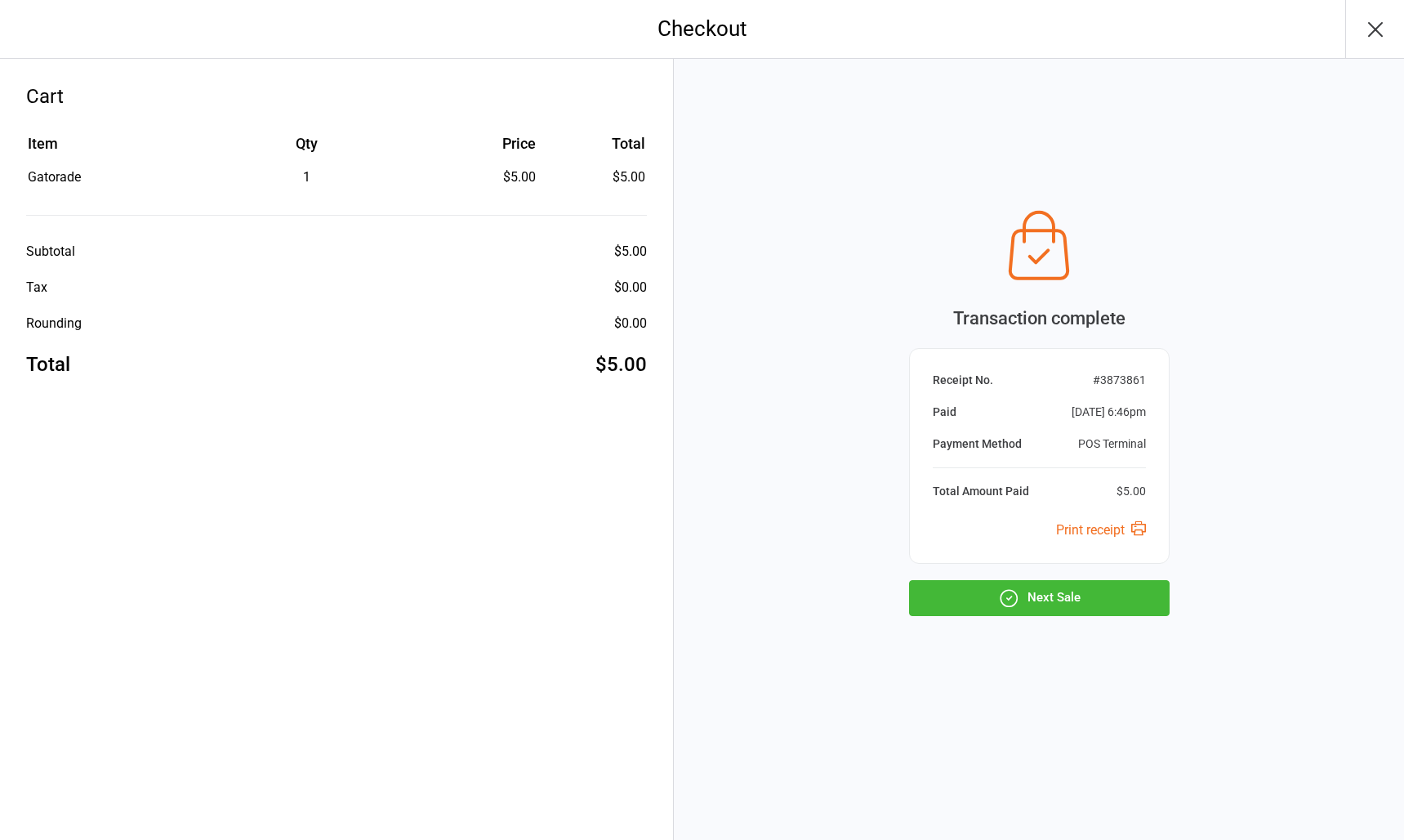
click at [1078, 583] on button "Next Sale" at bounding box center [1040, 597] width 261 height 36
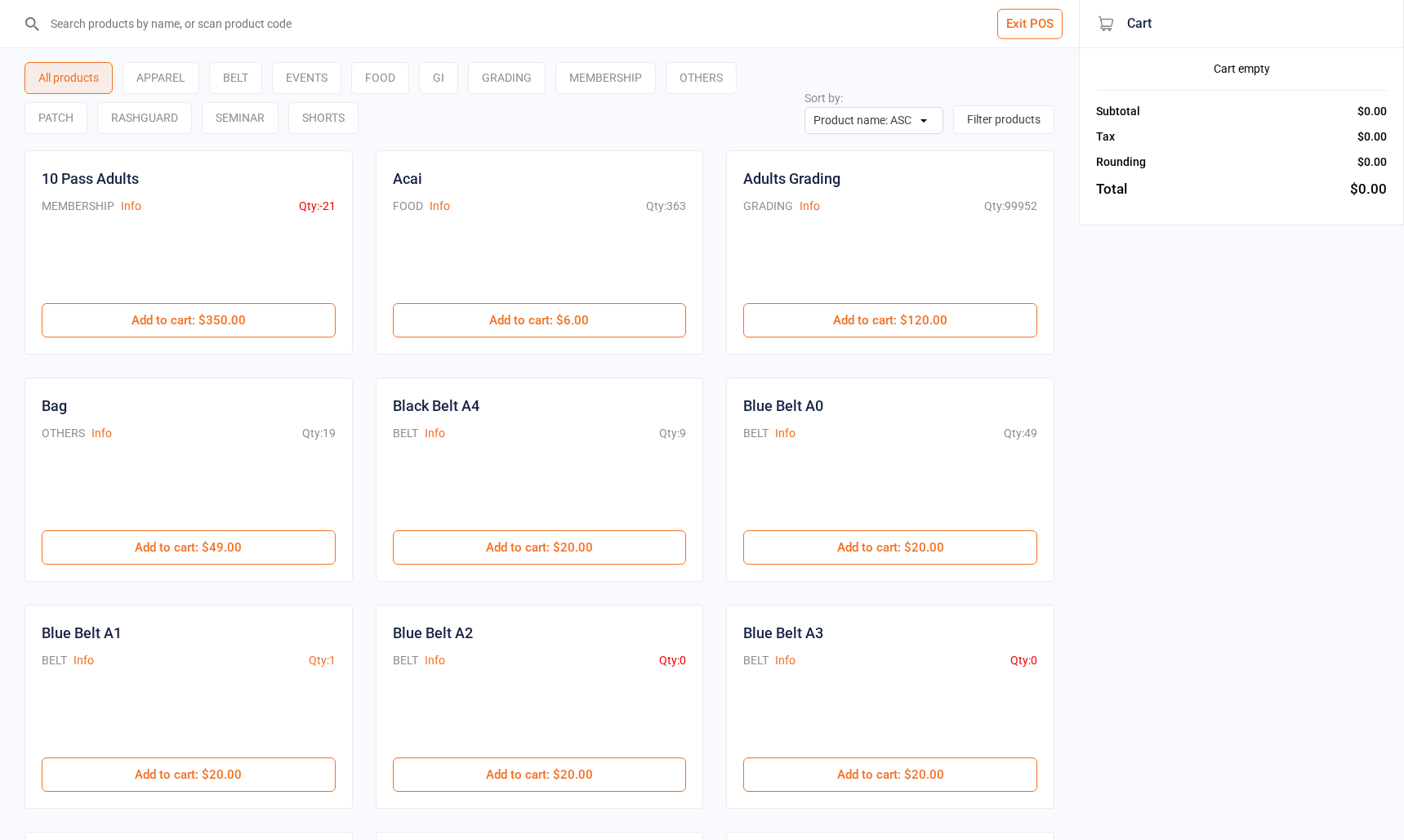
click at [147, 23] on input "search" at bounding box center [549, 23] width 1014 height 47
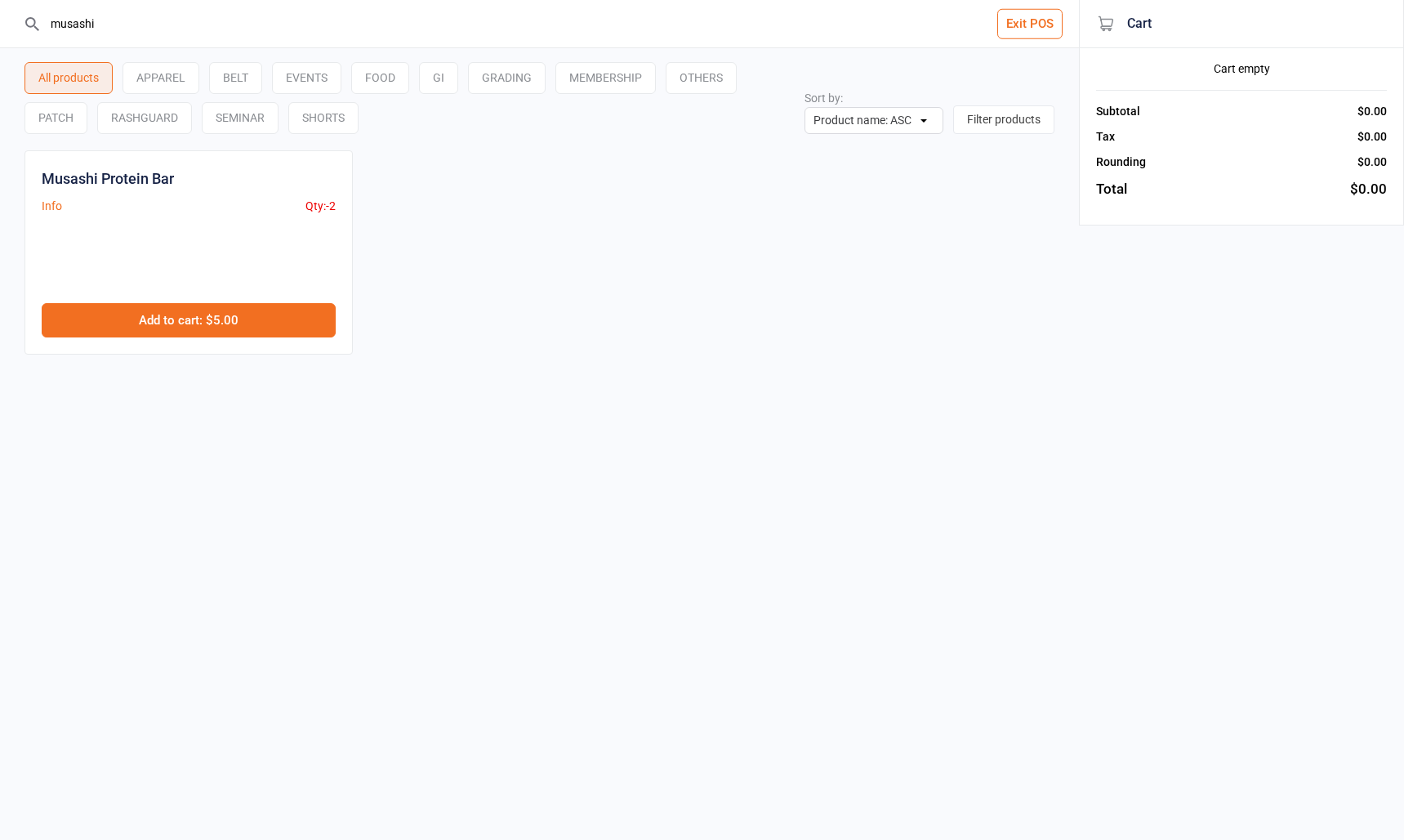
type input "musashi"
click at [158, 326] on button "Add to cart : $5.00" at bounding box center [188, 320] width 294 height 34
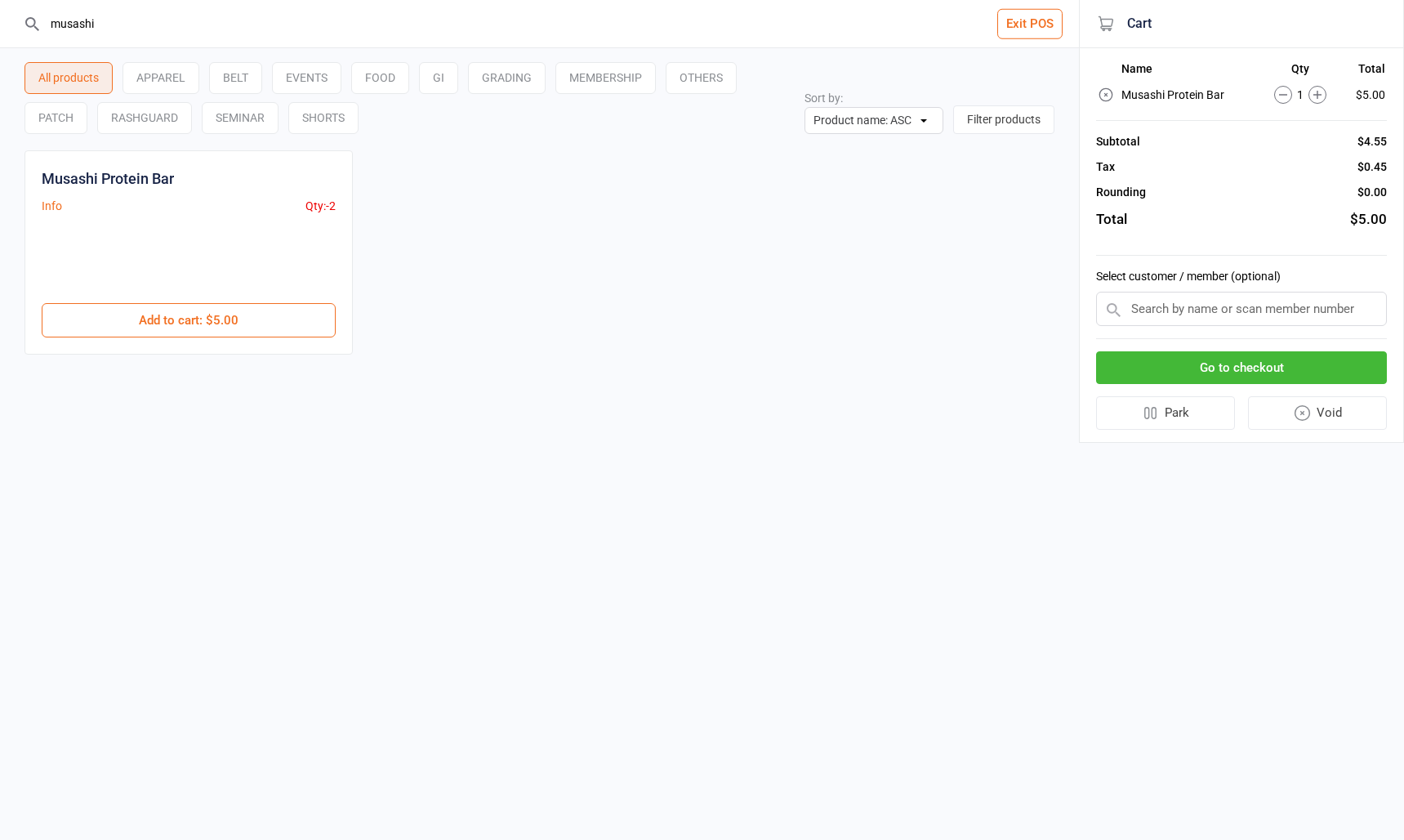
click at [1312, 94] on icon at bounding box center [1318, 95] width 18 height 18
click at [1300, 376] on button "Go to checkout" at bounding box center [1241, 368] width 291 height 33
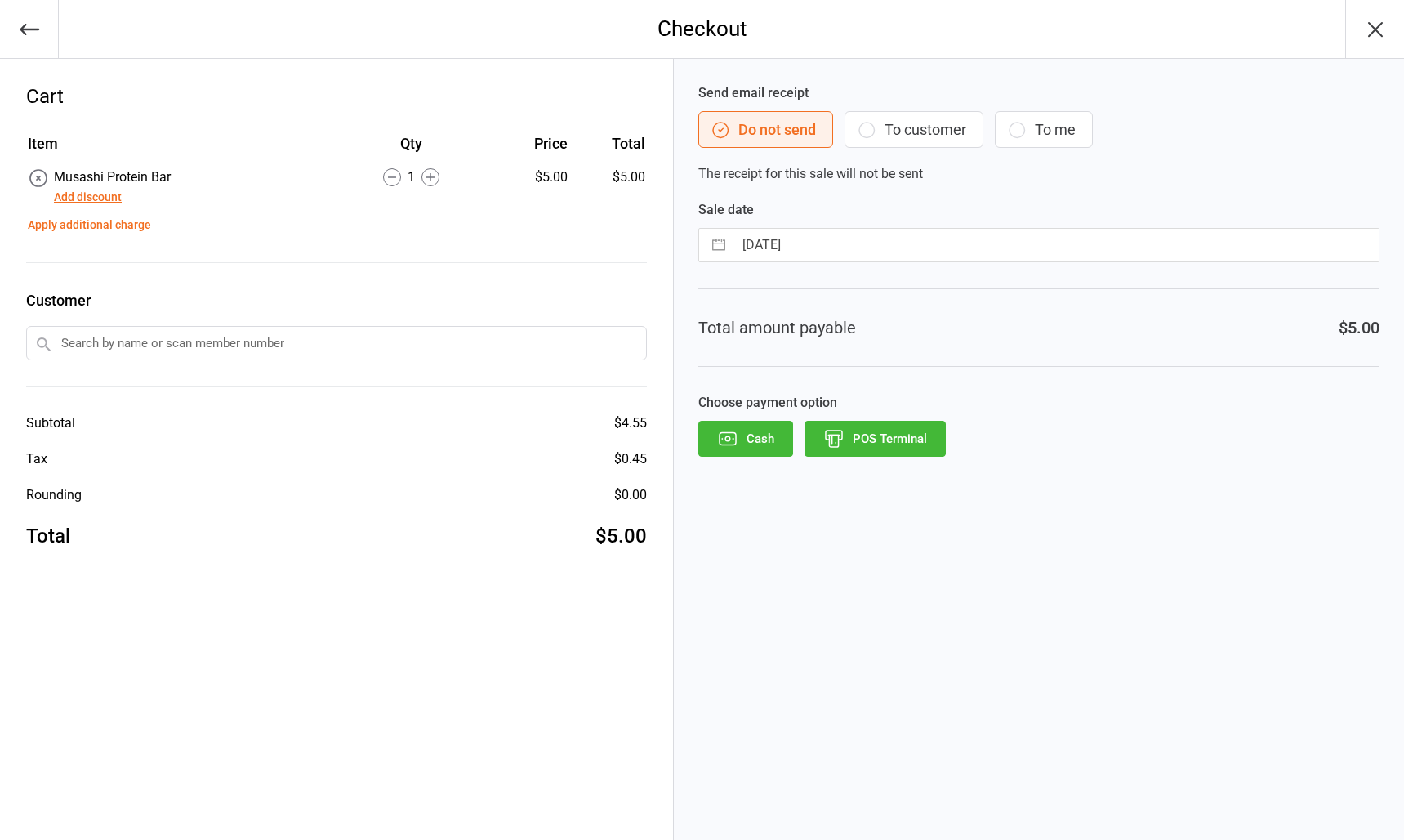
click at [901, 441] on button "POS Terminal" at bounding box center [875, 438] width 142 height 36
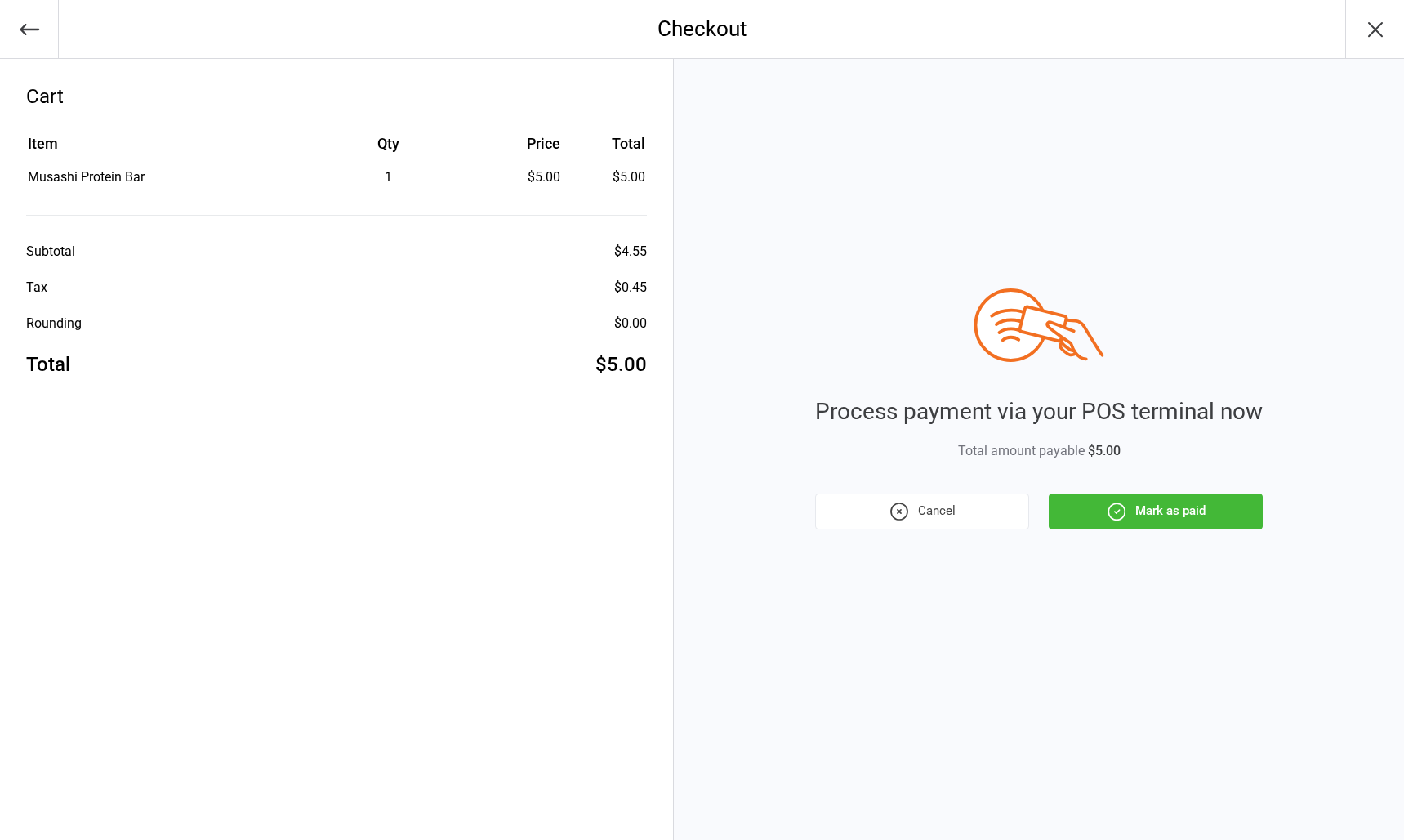
click at [1186, 494] on button "Mark as paid" at bounding box center [1156, 511] width 214 height 36
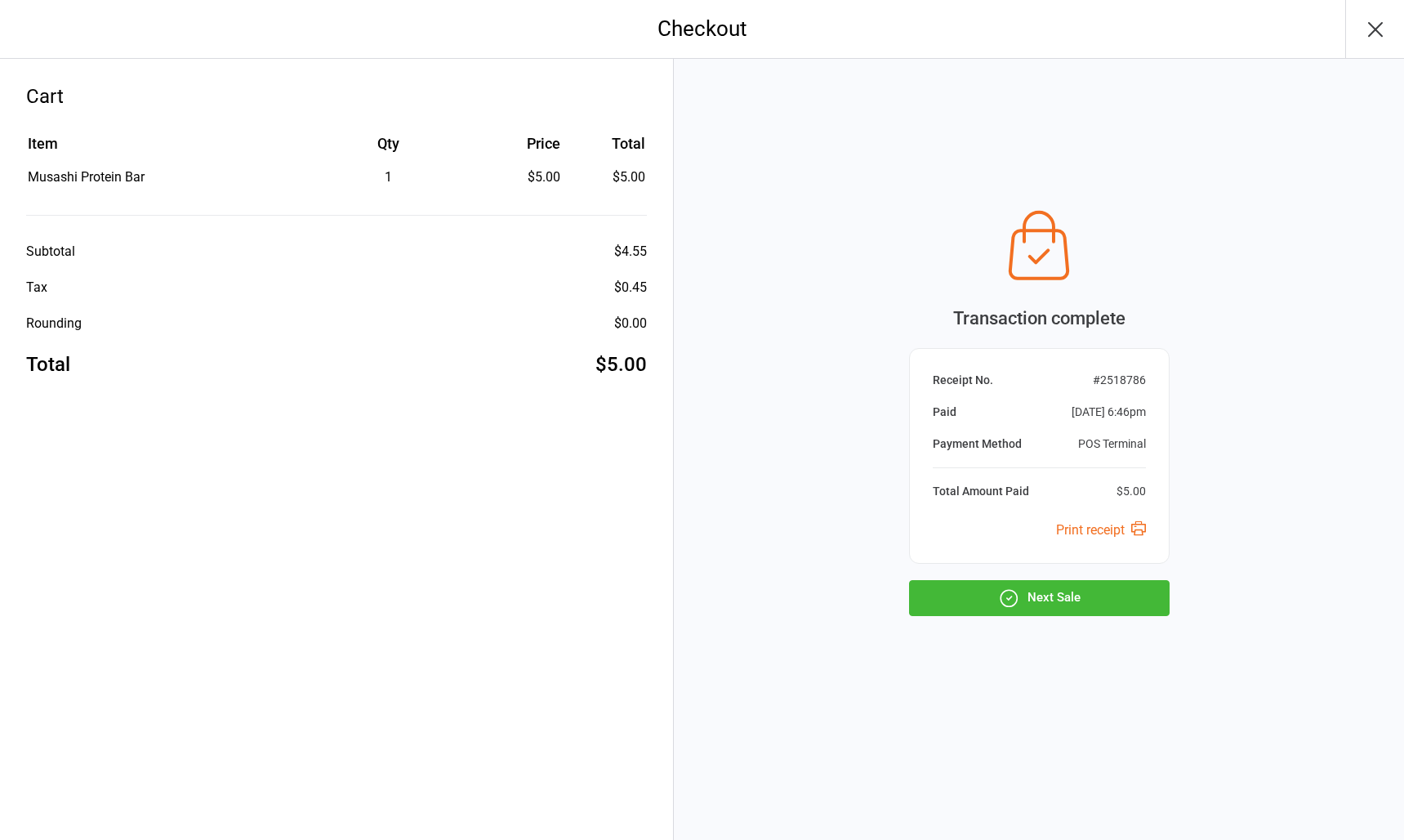
click at [1140, 562] on div "Receipt No. # 2518786 Paid Sep 15, 2025 6:46pm Payment Method POS Terminal Tota…" at bounding box center [1040, 456] width 261 height 215
click at [1141, 587] on button "Next Sale" at bounding box center [1040, 597] width 261 height 36
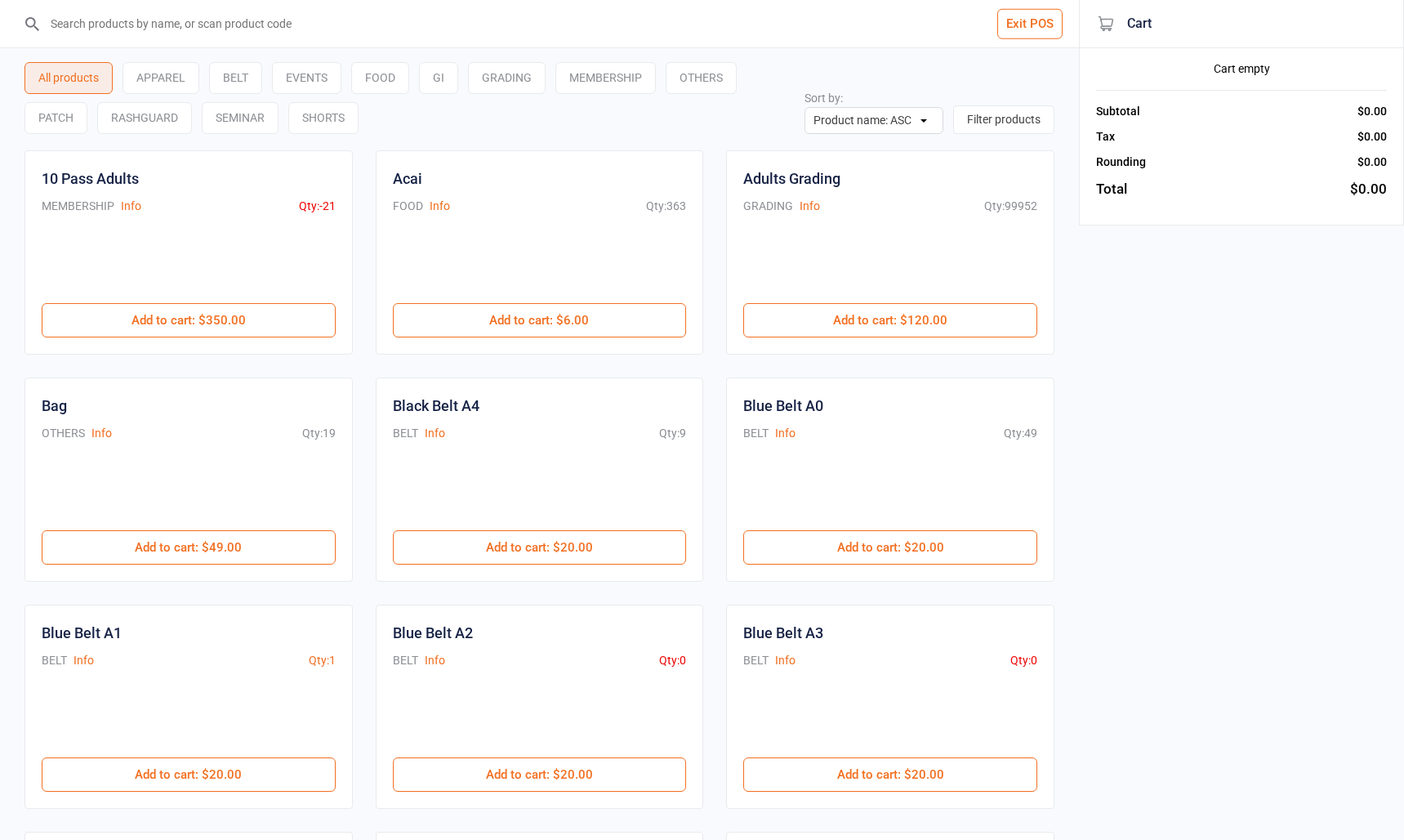
click at [1049, 37] on button "Exit POS" at bounding box center [1030, 24] width 65 height 30
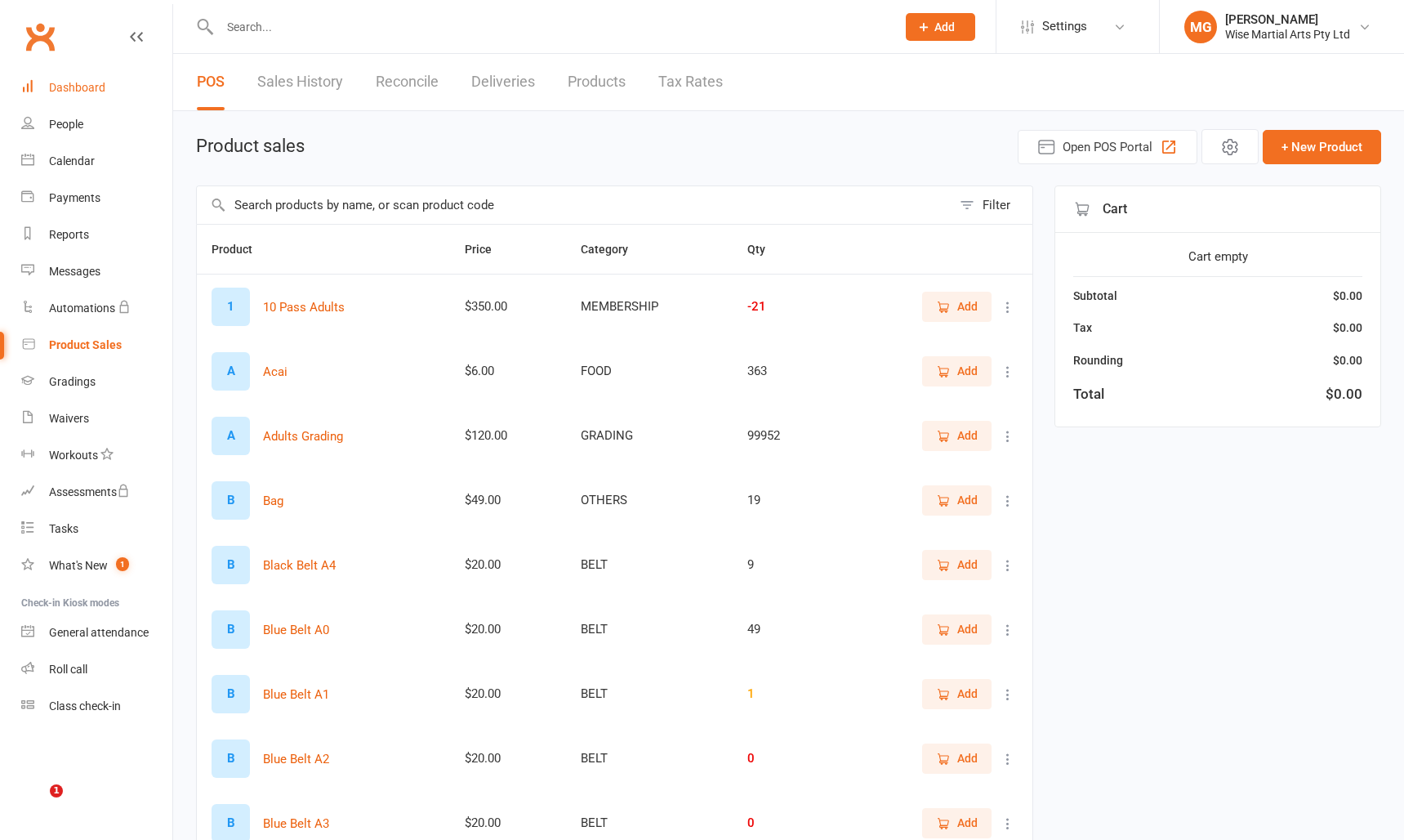
click at [104, 101] on link "Dashboard" at bounding box center [97, 88] width 151 height 36
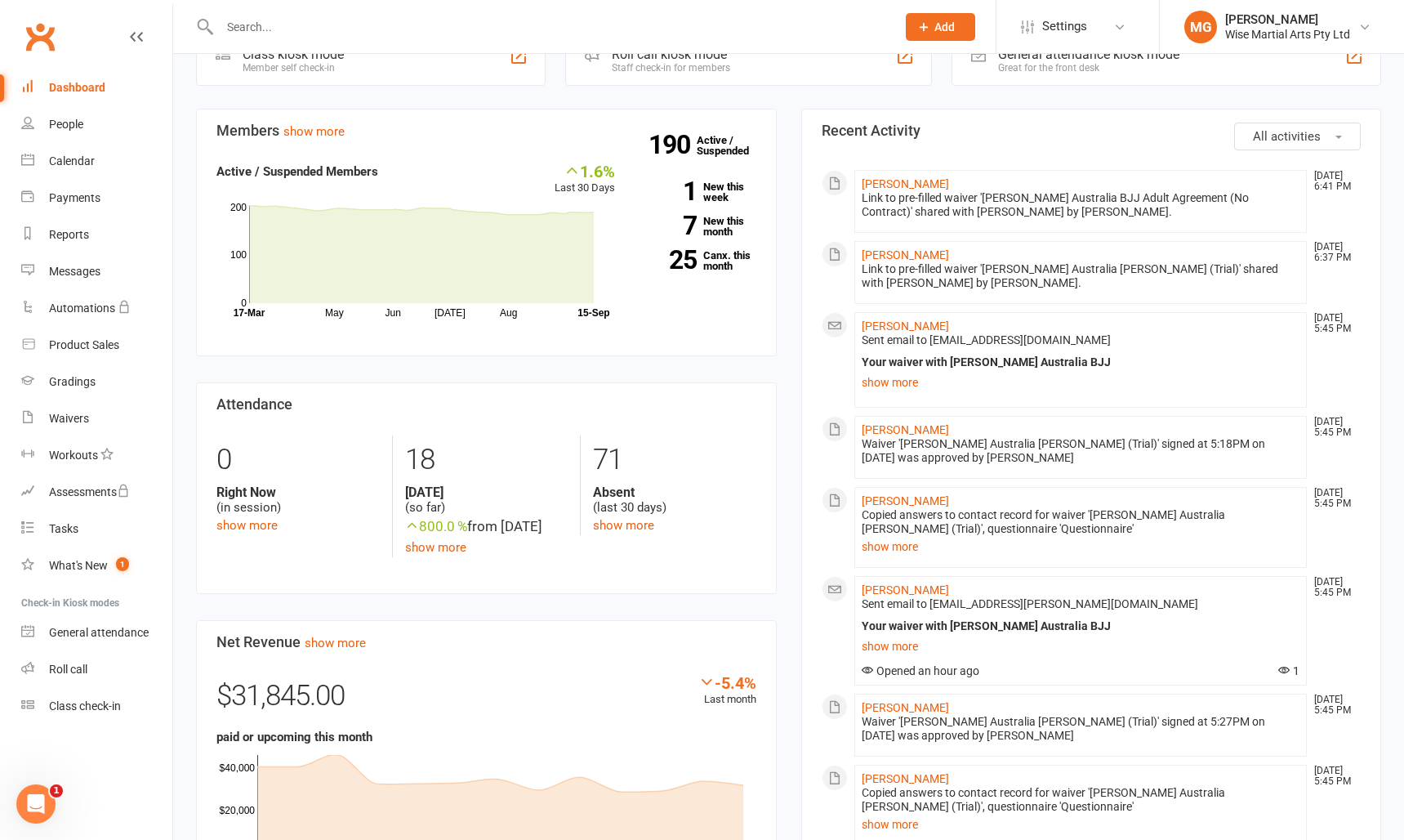
scroll to position [331, 0]
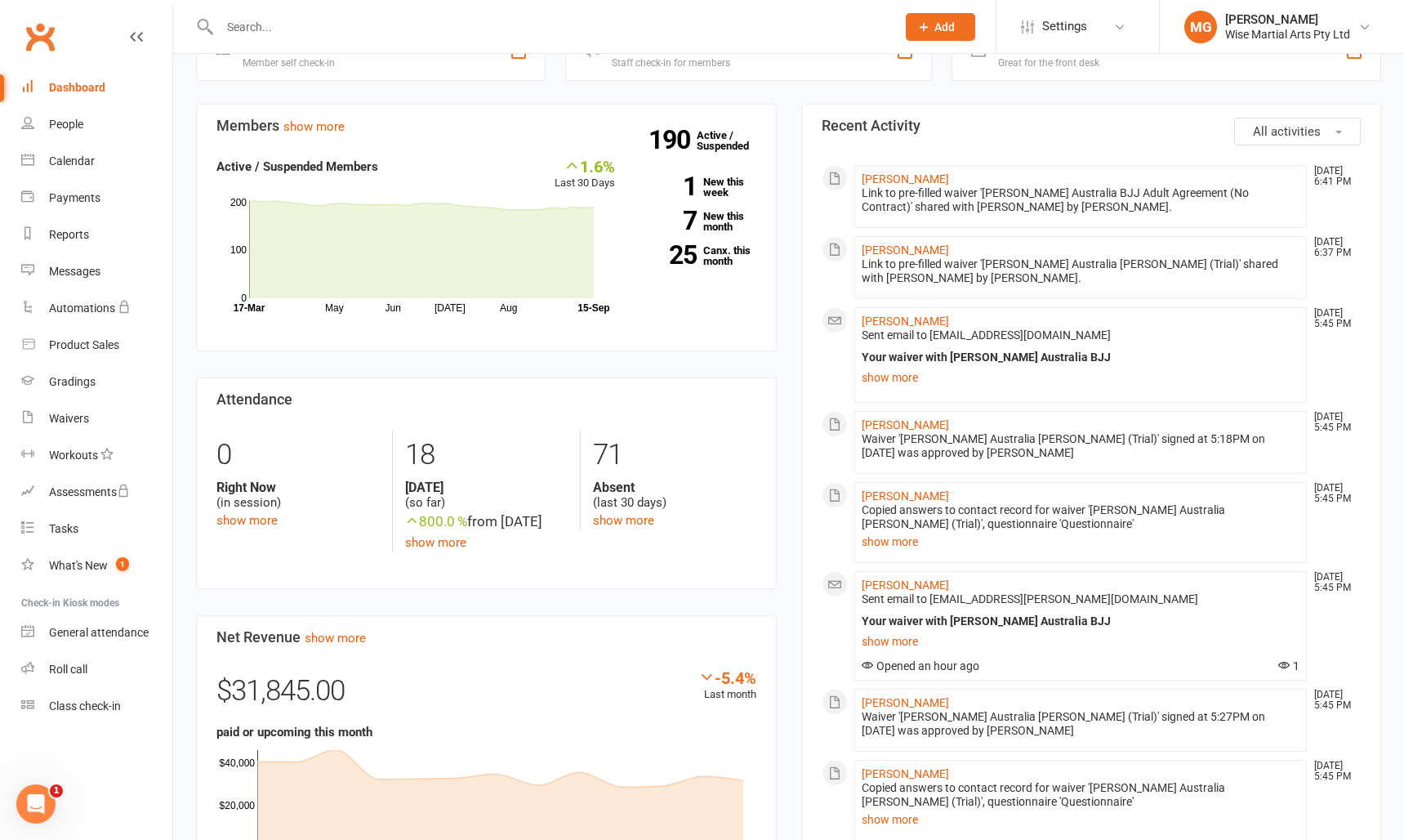
click at [86, 92] on div "Dashboard" at bounding box center [77, 88] width 56 height 13
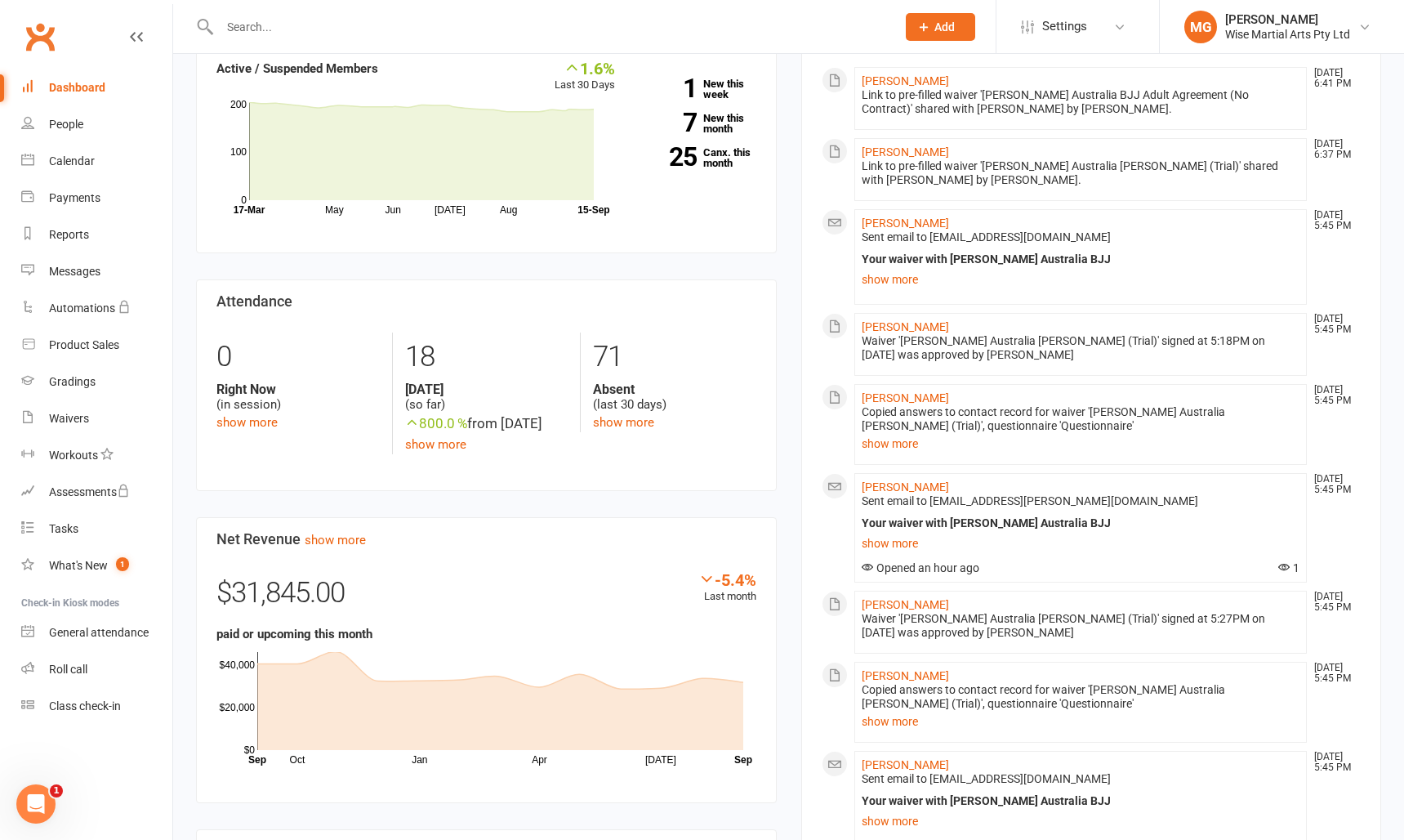
click at [94, 76] on link "Dashboard" at bounding box center [97, 88] width 151 height 36
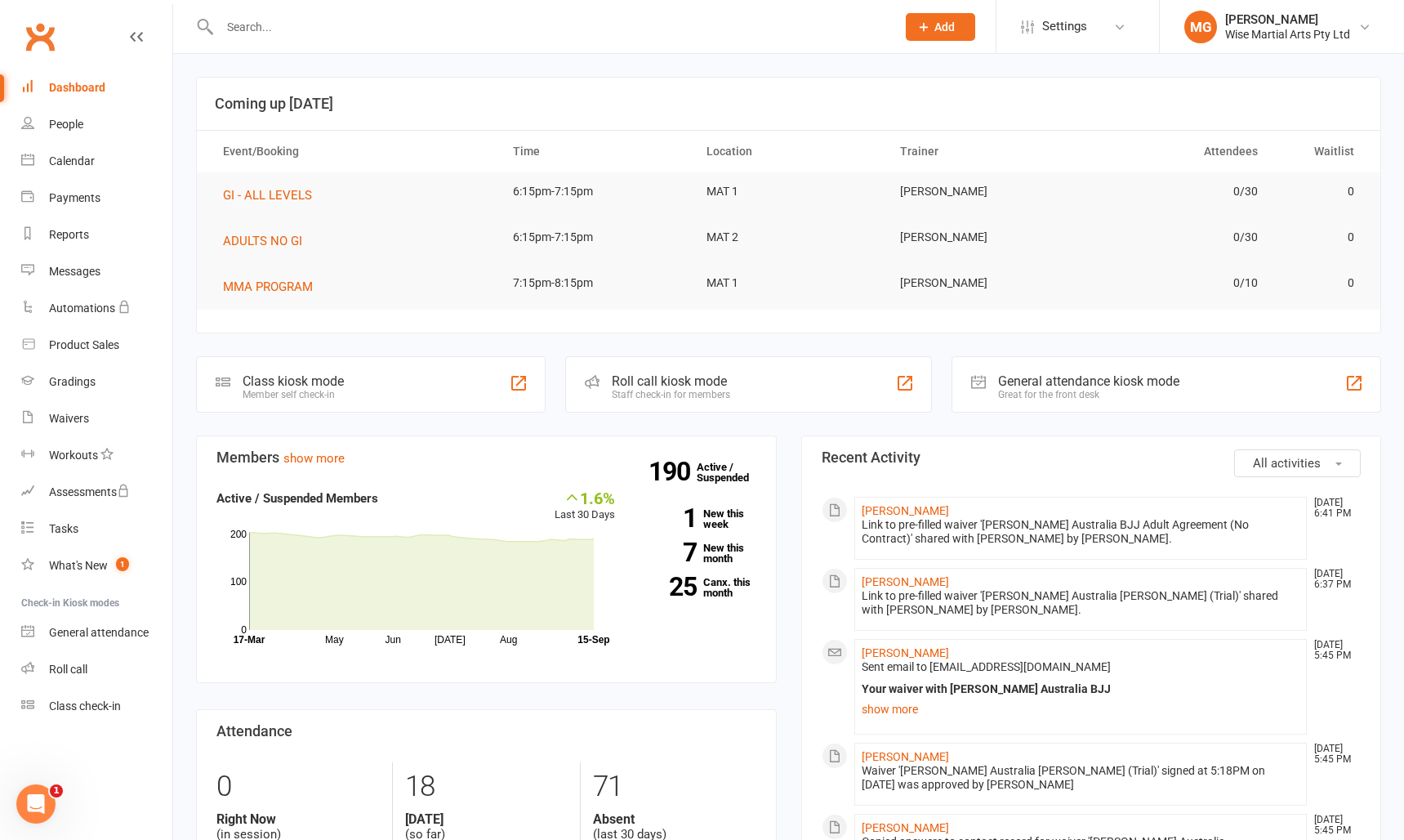
click at [86, 96] on link "Dashboard" at bounding box center [97, 88] width 151 height 36
click at [86, 89] on div "Dashboard" at bounding box center [77, 88] width 56 height 13
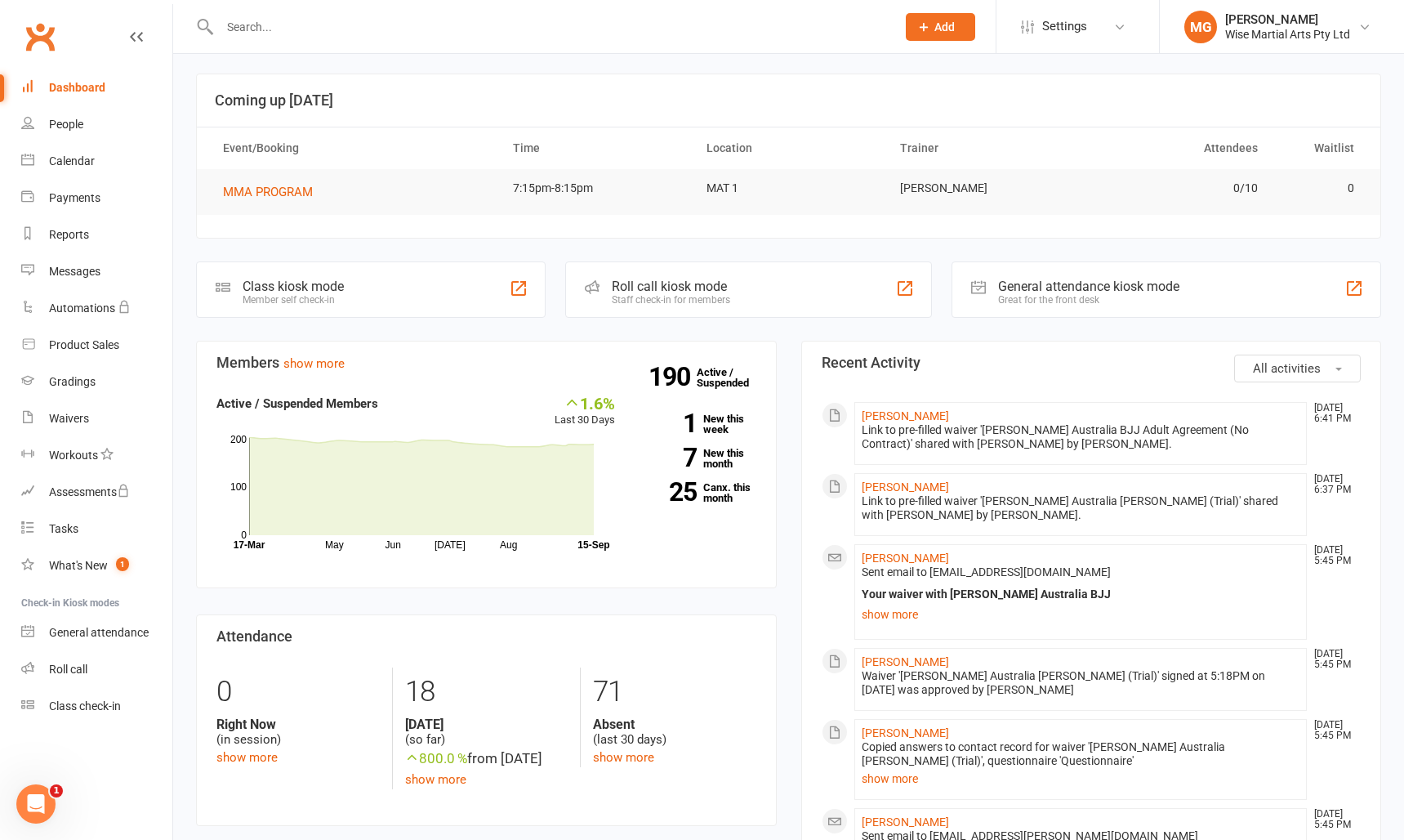
click at [115, 103] on link "Dashboard" at bounding box center [97, 88] width 151 height 36
click at [113, 89] on link "Dashboard" at bounding box center [97, 88] width 151 height 36
